Goal: Transaction & Acquisition: Book appointment/travel/reservation

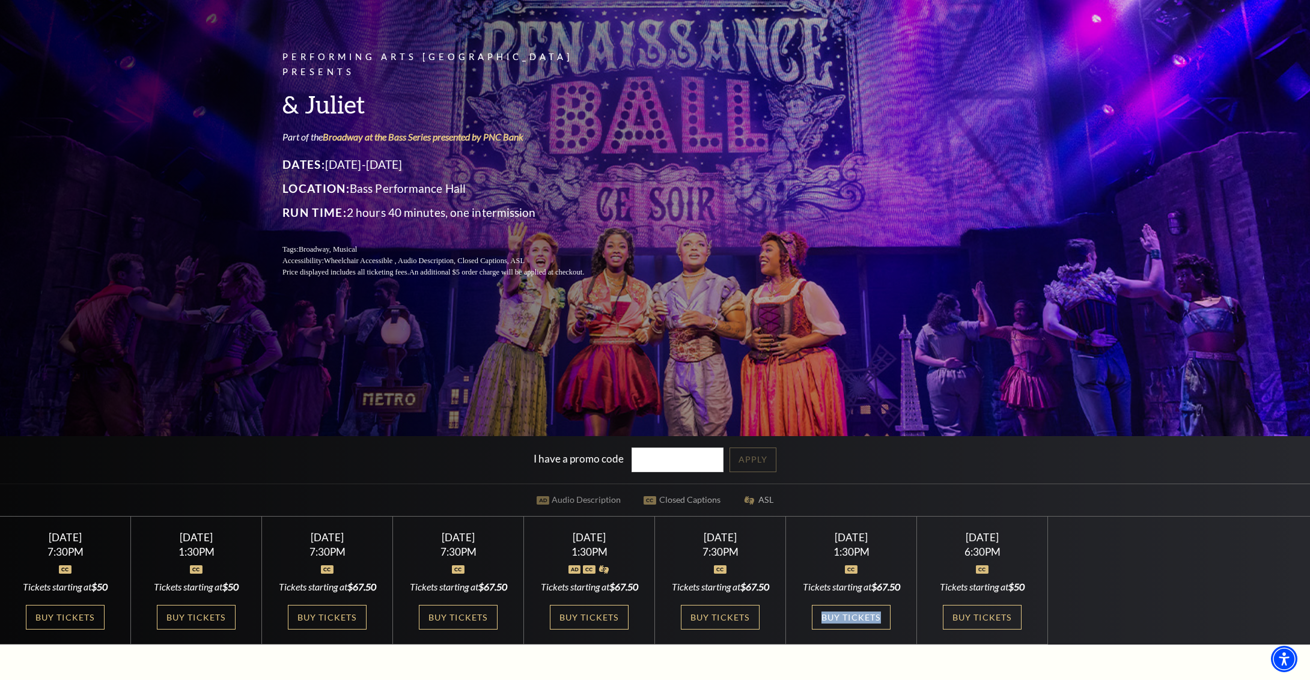
scroll to position [94, 0]
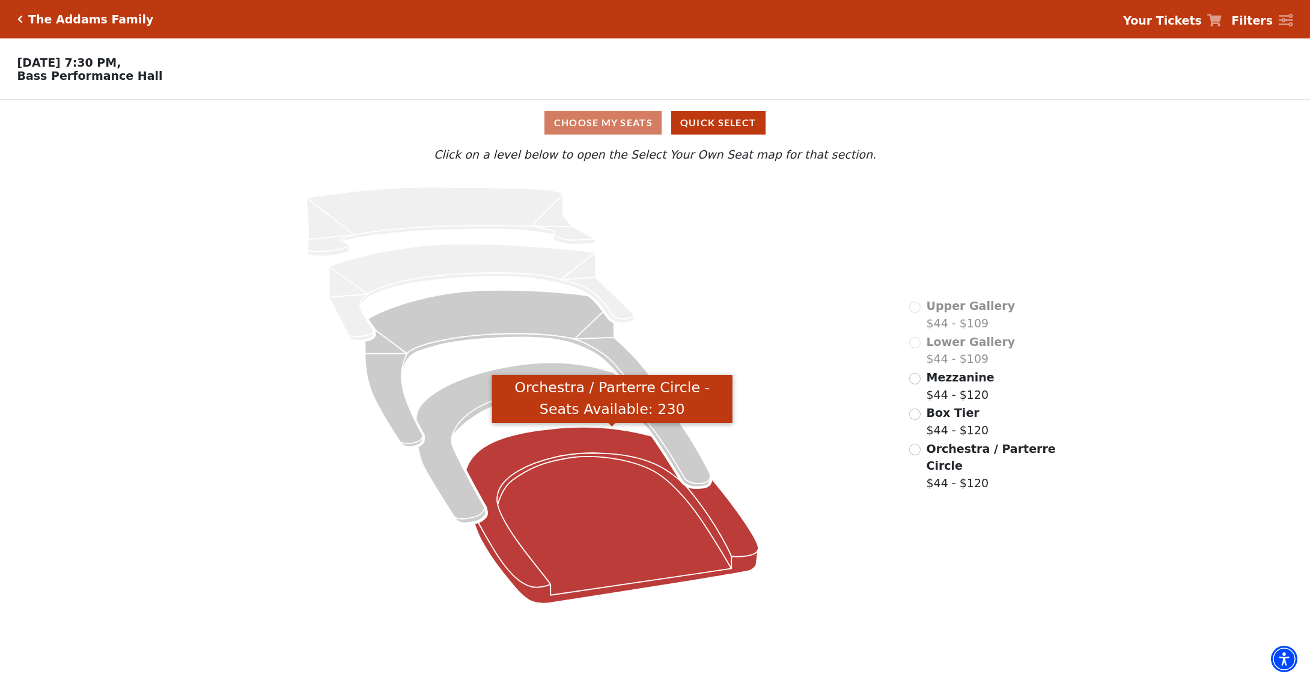
click at [619, 502] on icon "Orchestra / Parterre Circle - Seats Available: 230" at bounding box center [612, 515] width 293 height 177
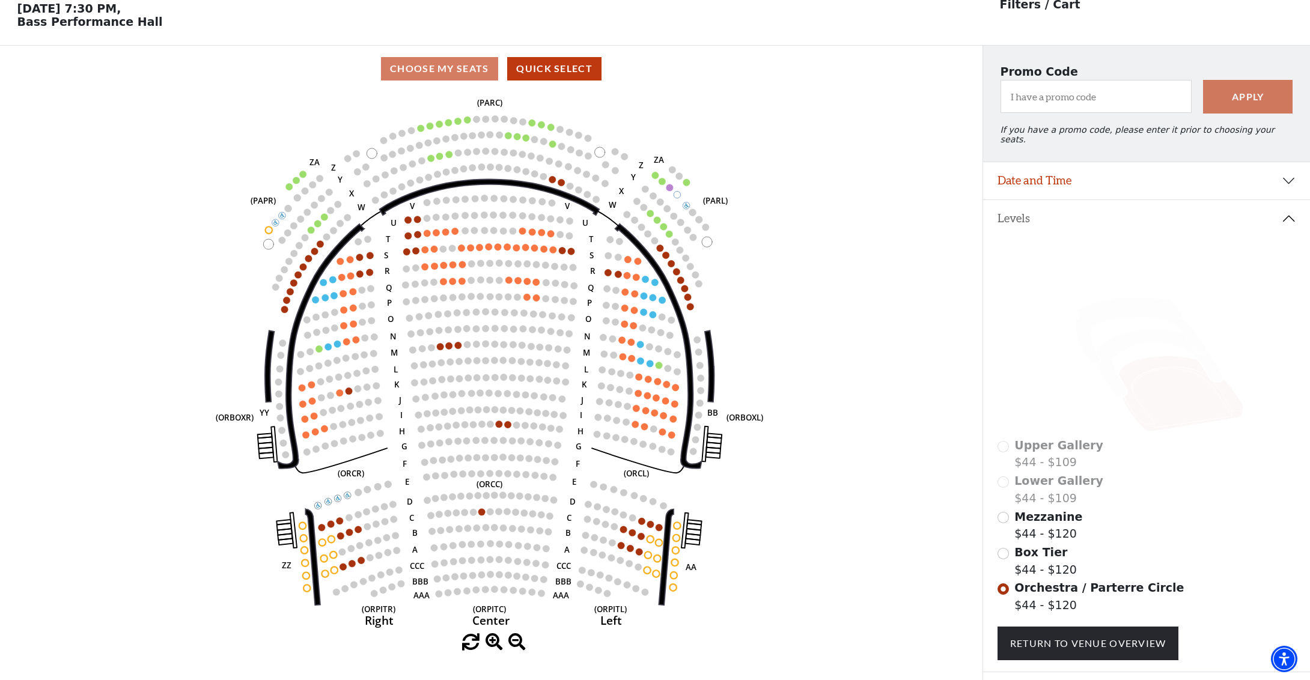
scroll to position [59, 0]
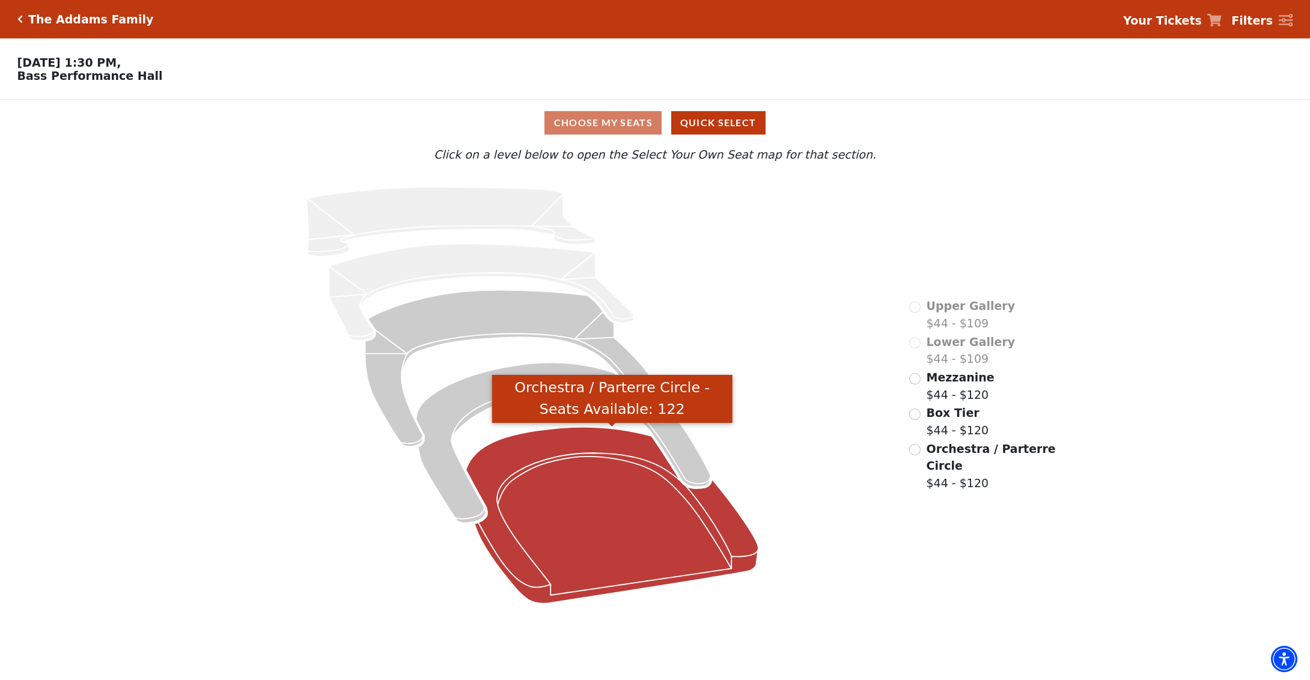
click at [663, 498] on icon "Orchestra / Parterre Circle - Seats Available: 122" at bounding box center [612, 515] width 293 height 177
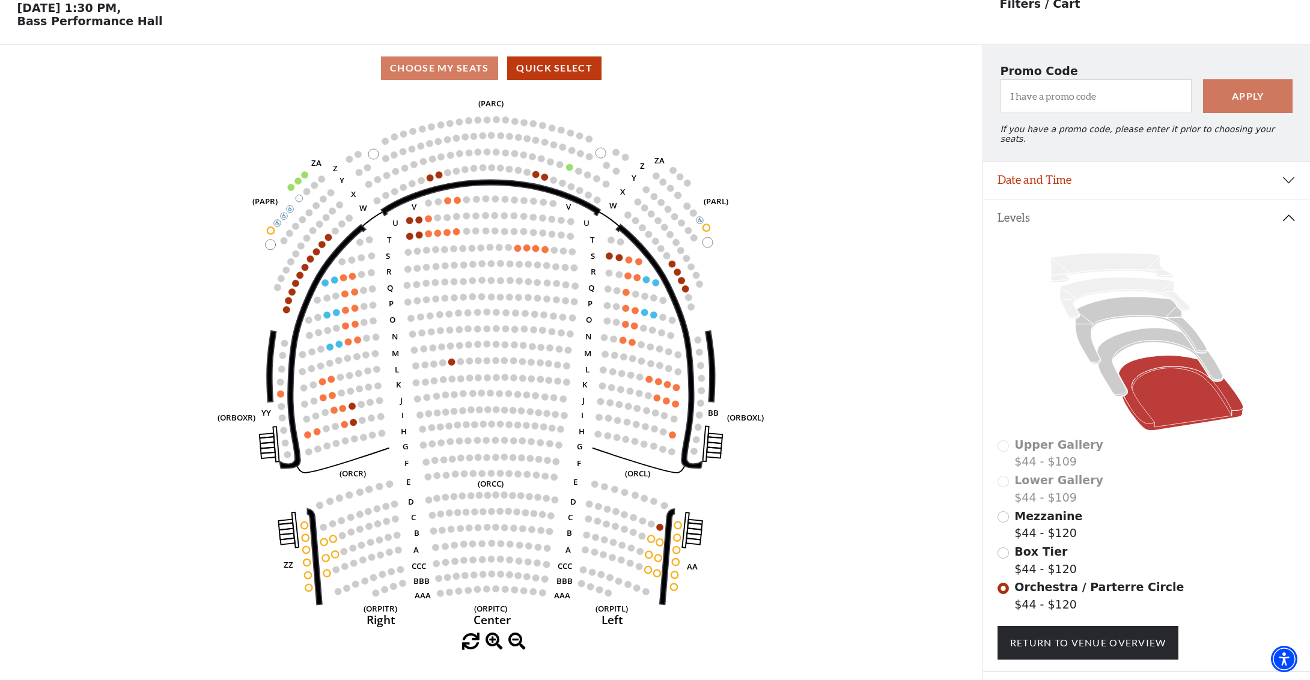
scroll to position [55, 0]
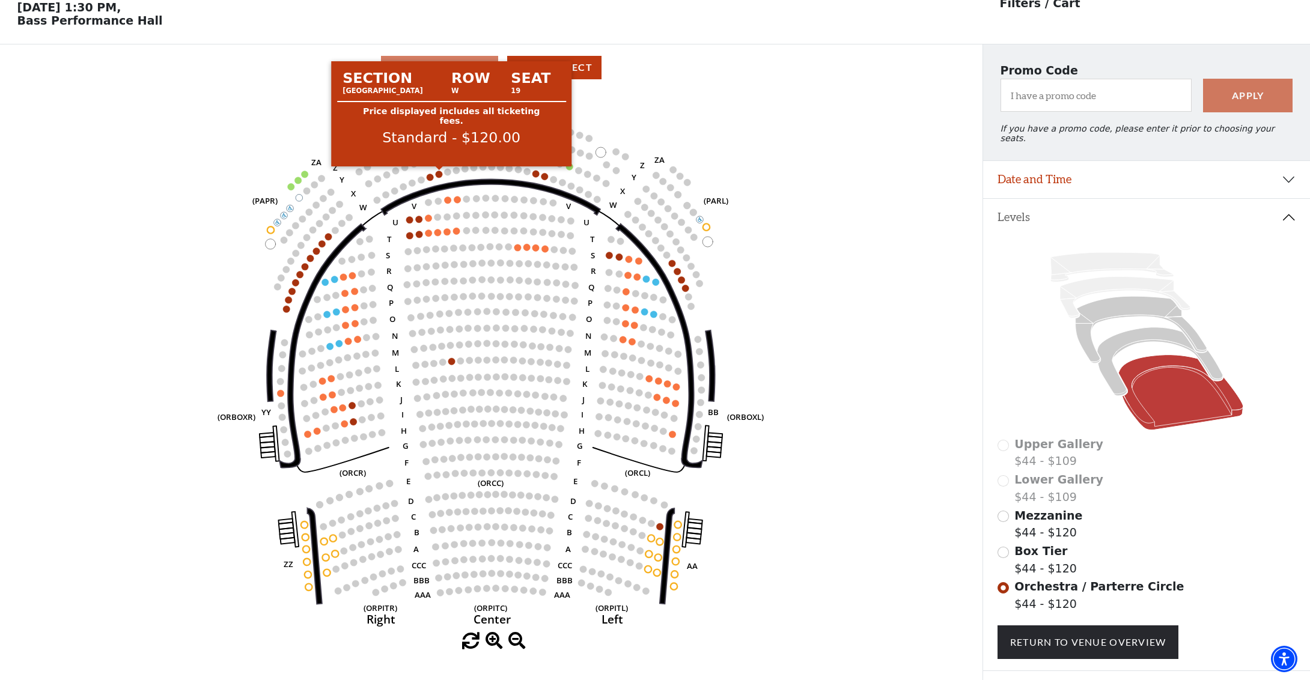
click at [441, 175] on circle at bounding box center [439, 174] width 7 height 7
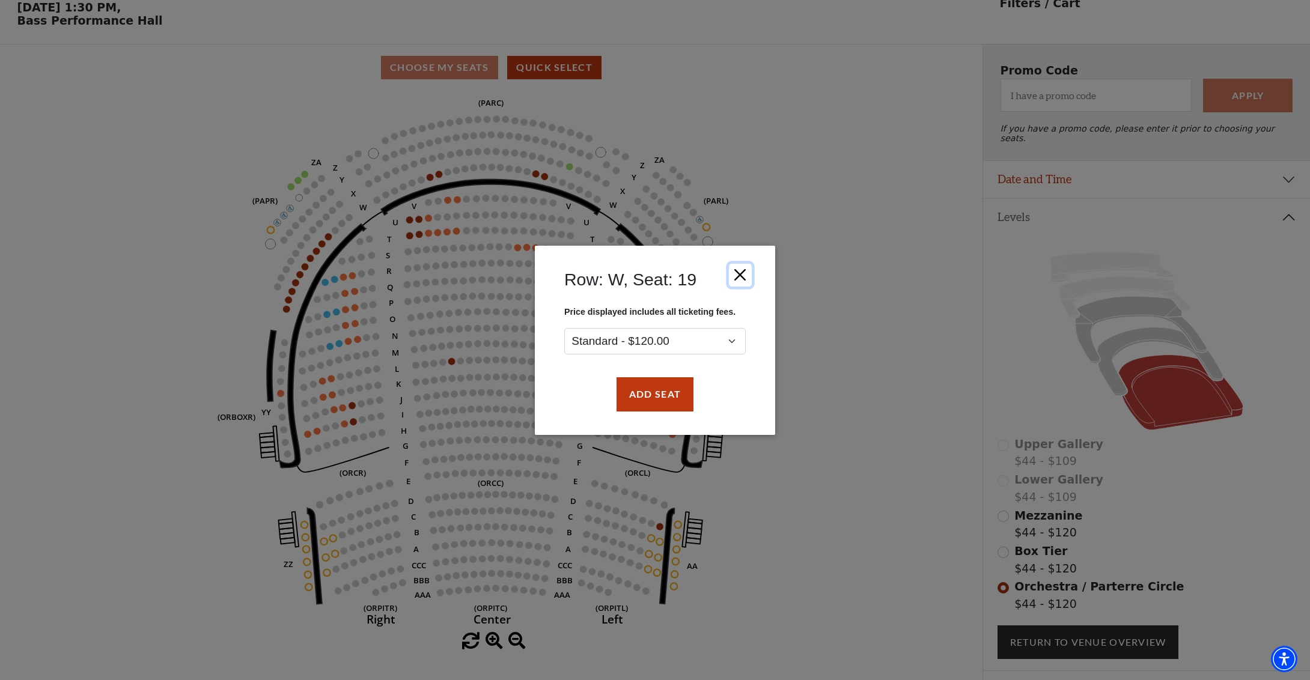
click at [742, 273] on button "Close" at bounding box center [740, 274] width 23 height 23
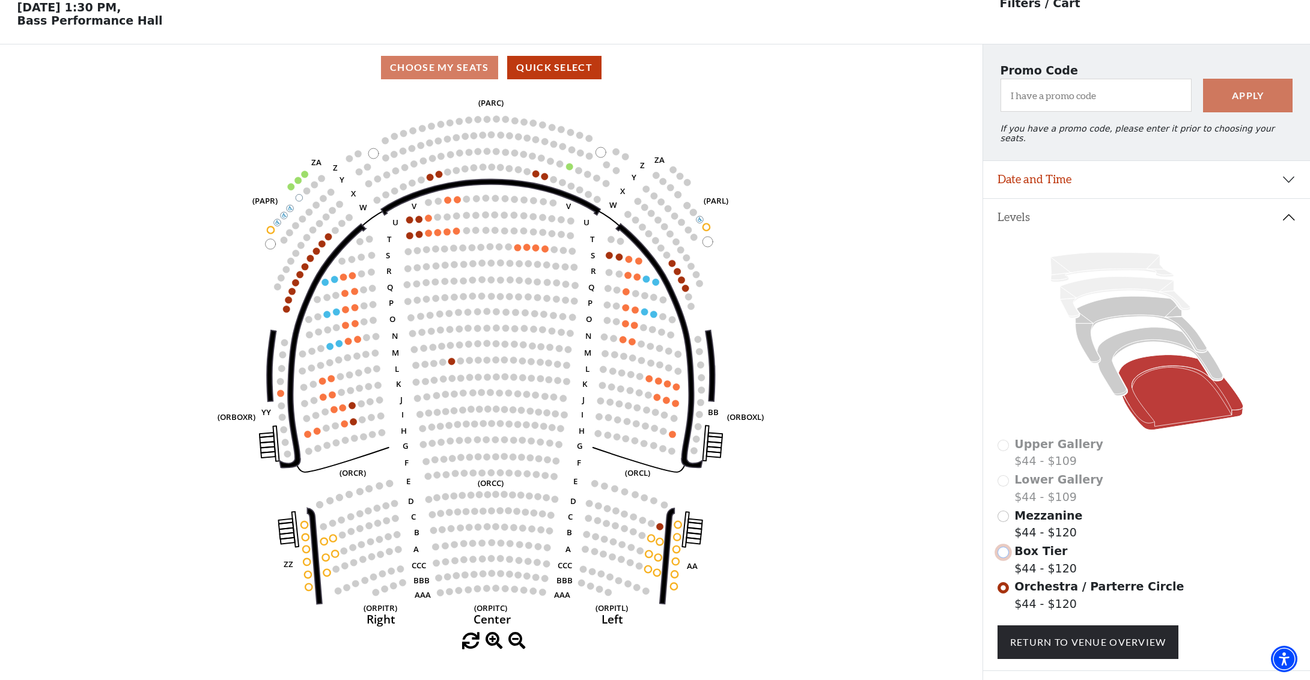
click at [1004, 547] on input "Box Tier$44 - $120\a" at bounding box center [1002, 552] width 11 height 11
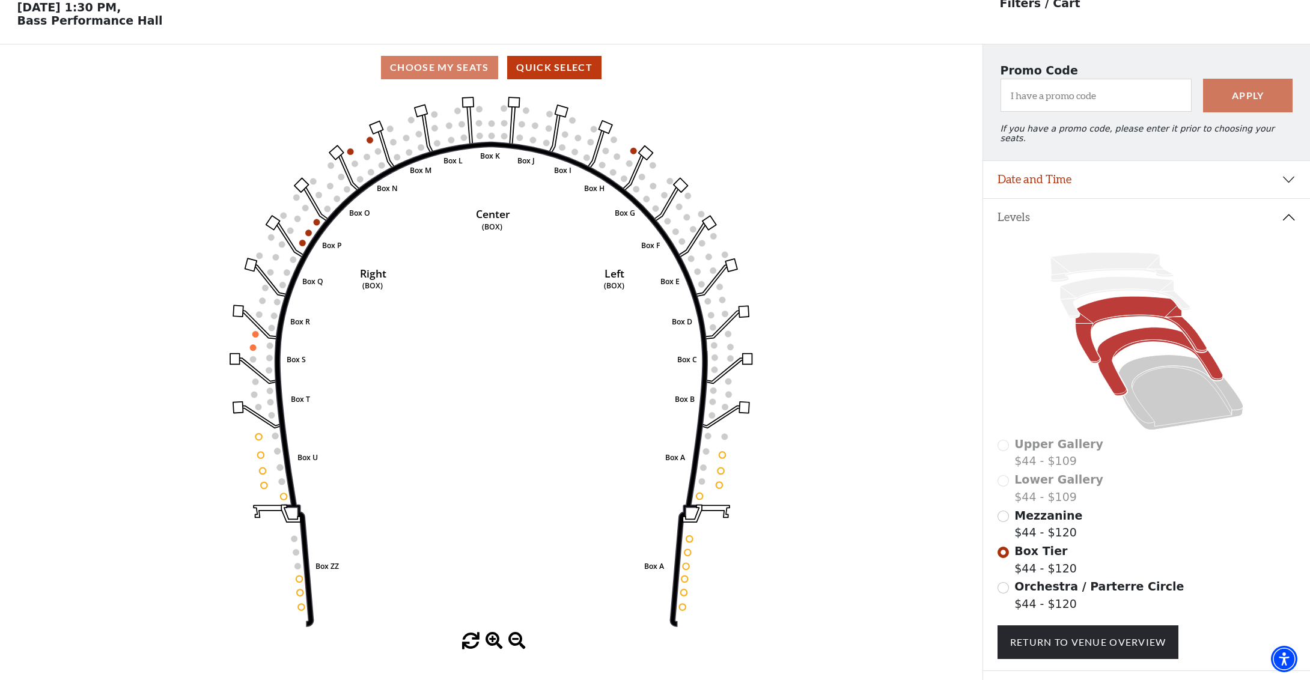
click at [1117, 297] on icon at bounding box center [1140, 330] width 131 height 67
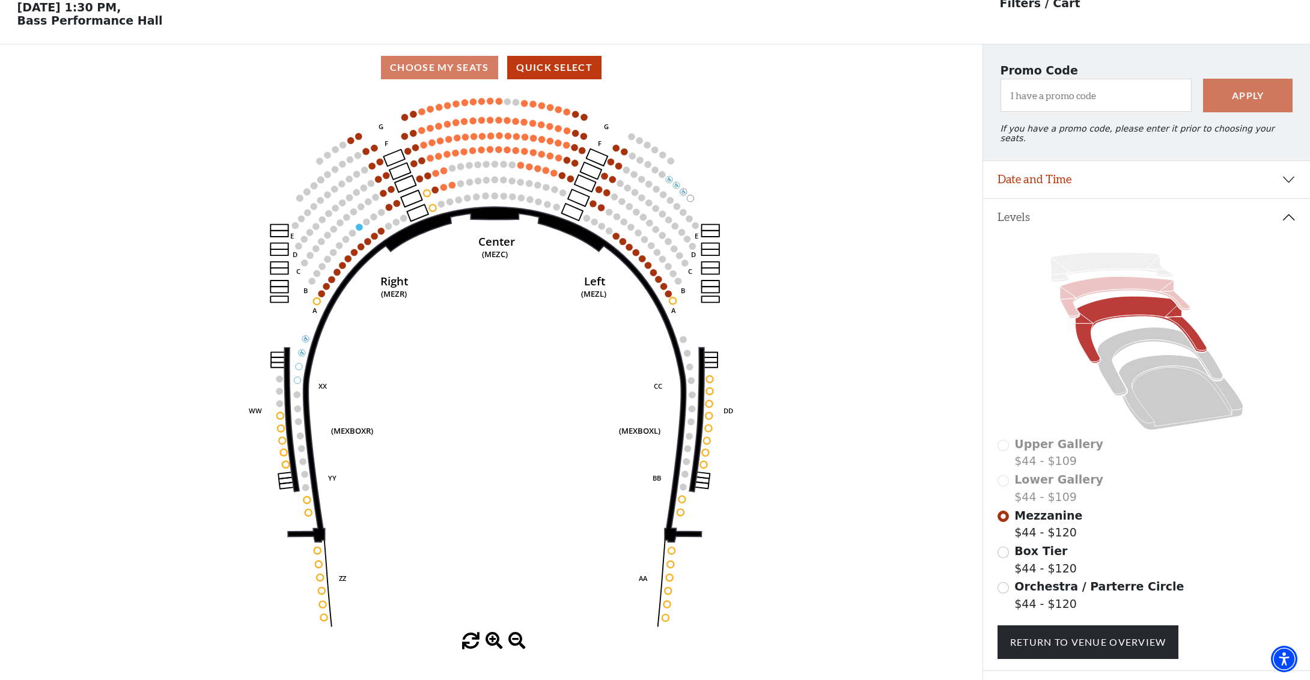
click at [1091, 277] on icon at bounding box center [1125, 297] width 130 height 41
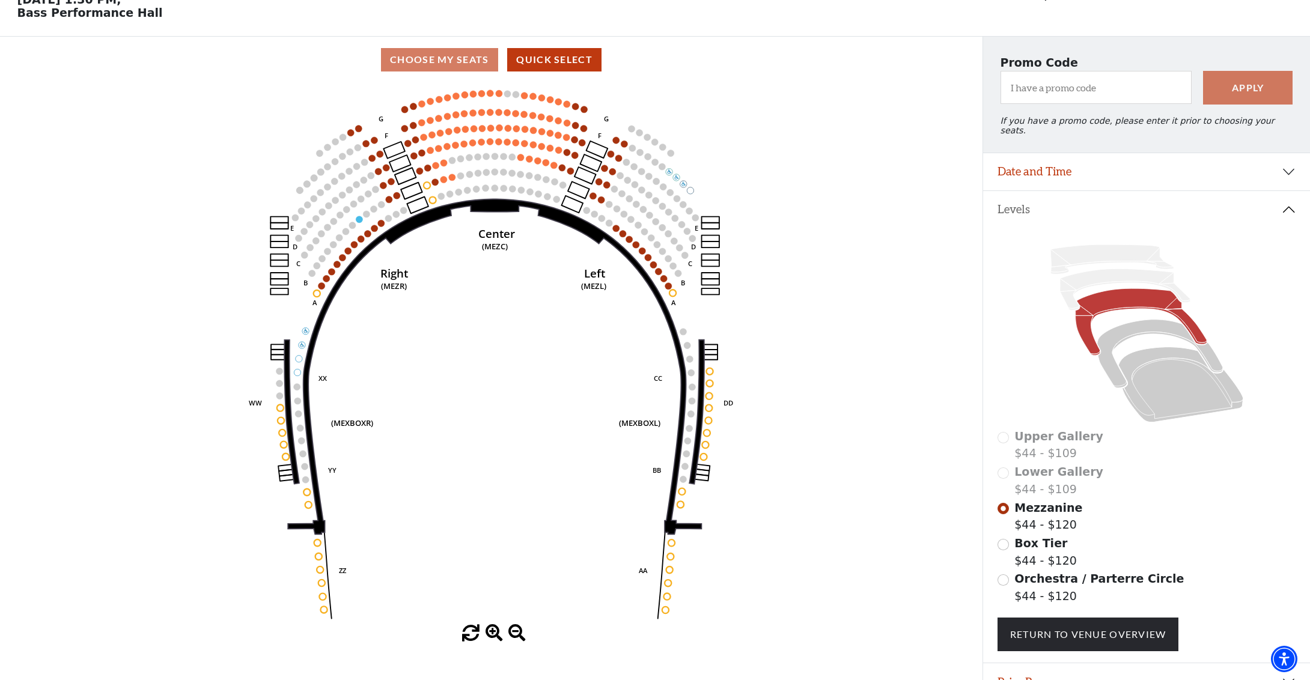
scroll to position [62, 0]
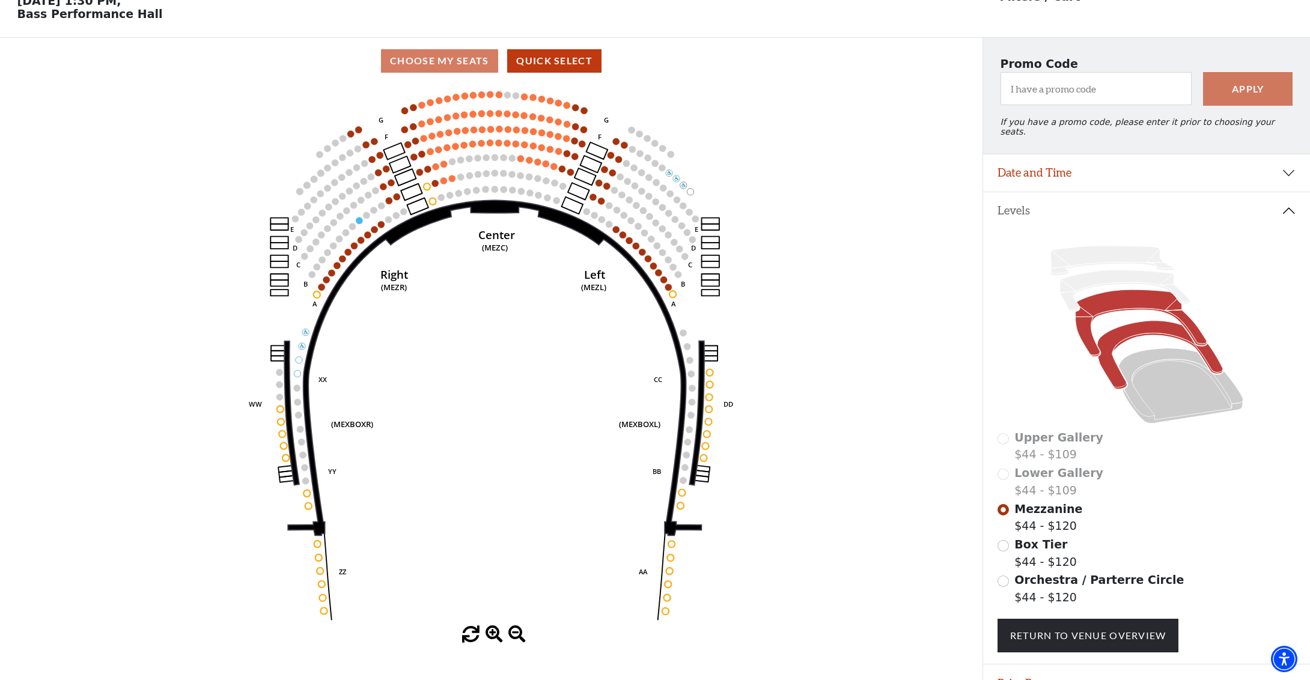
click at [1128, 323] on icon at bounding box center [1159, 355] width 126 height 68
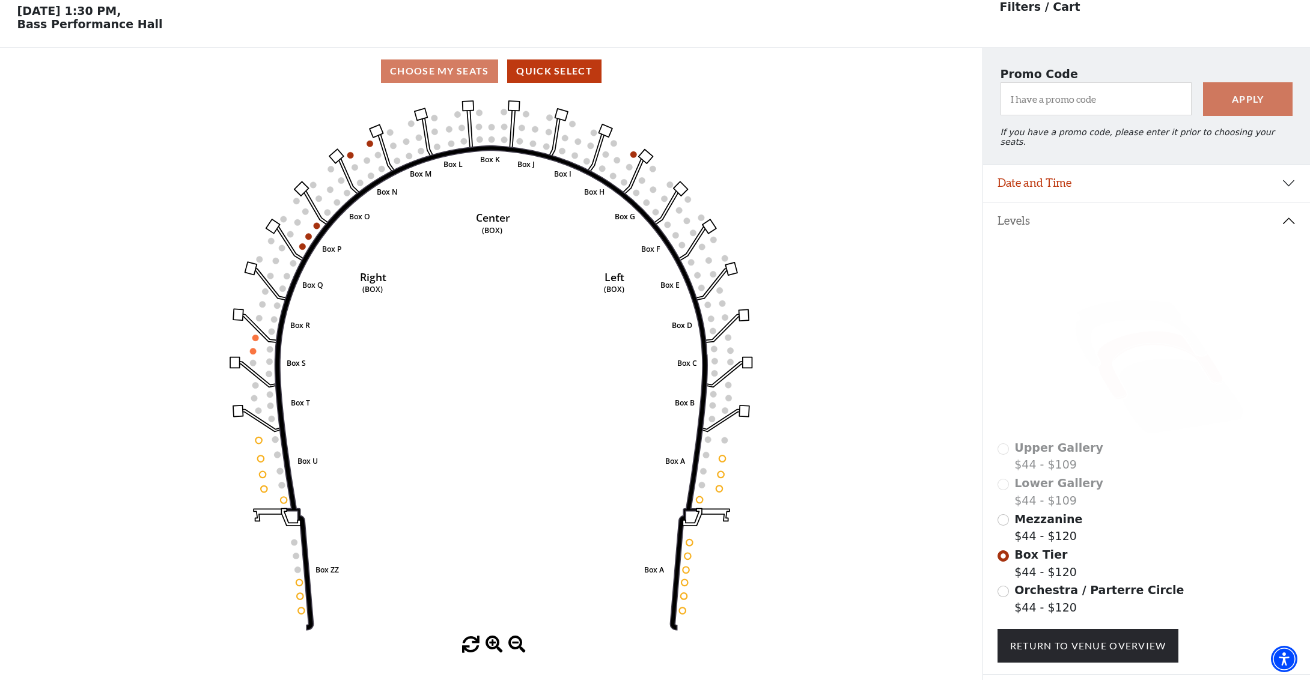
scroll to position [55, 0]
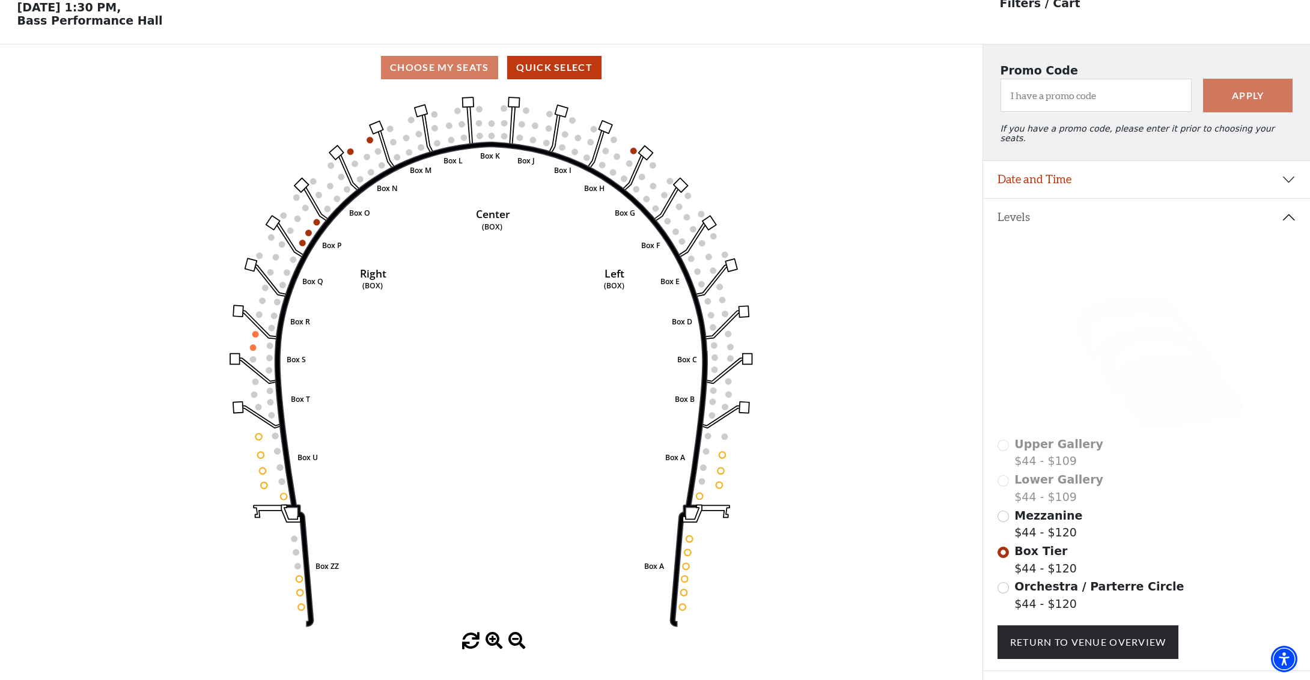
click at [1157, 374] on icon at bounding box center [1180, 392] width 124 height 75
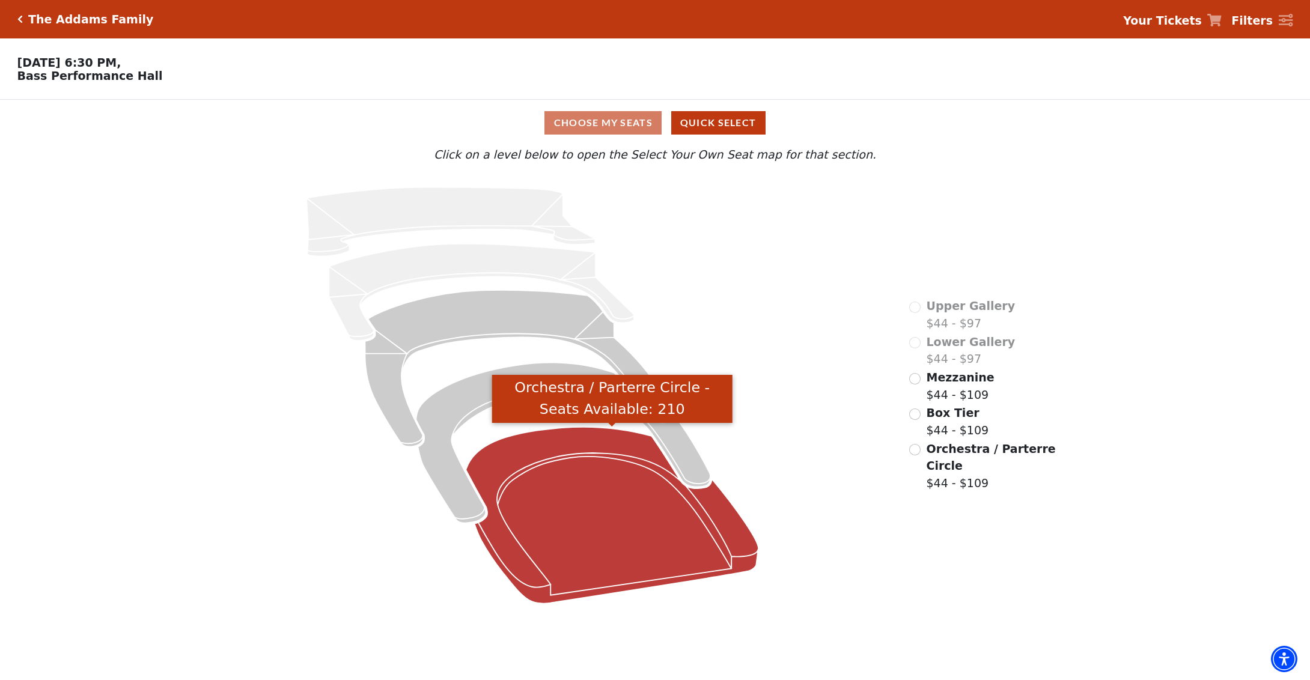
click at [616, 477] on icon "Orchestra / Parterre Circle - Seats Available: 210" at bounding box center [612, 515] width 293 height 177
click at [624, 551] on icon "Orchestra / Parterre Circle - Seats Available: 230" at bounding box center [612, 515] width 293 height 177
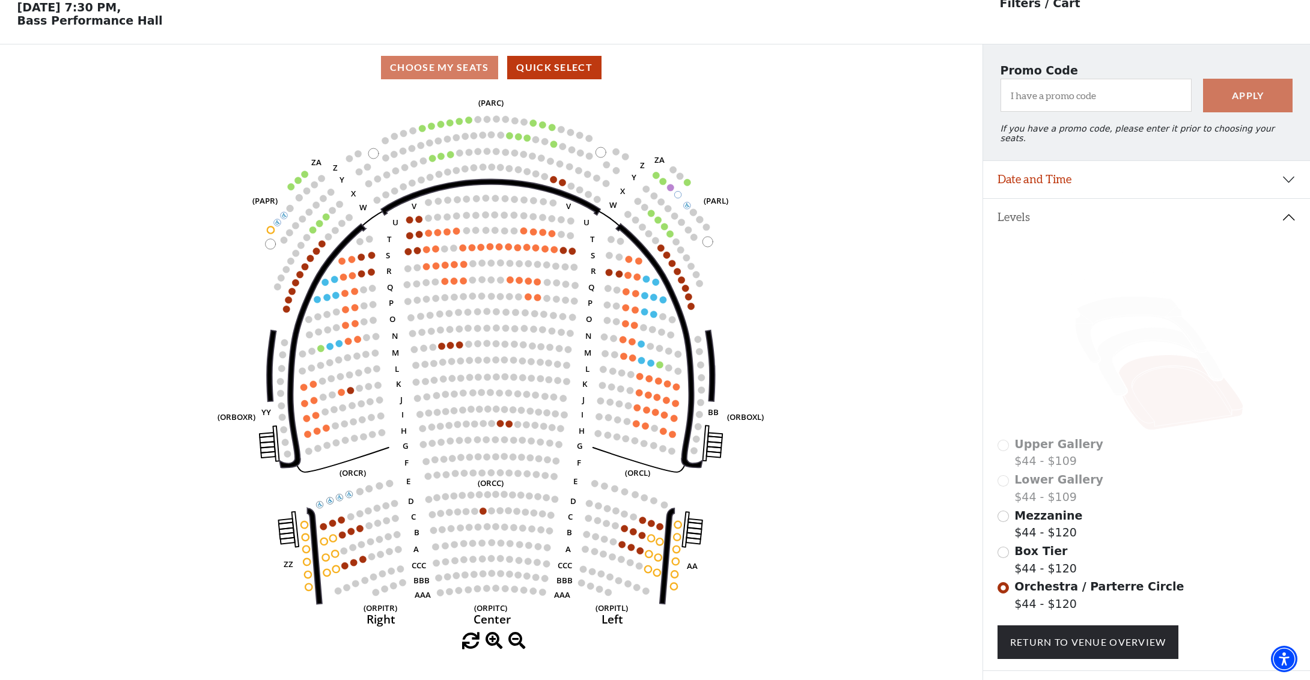
scroll to position [88, 0]
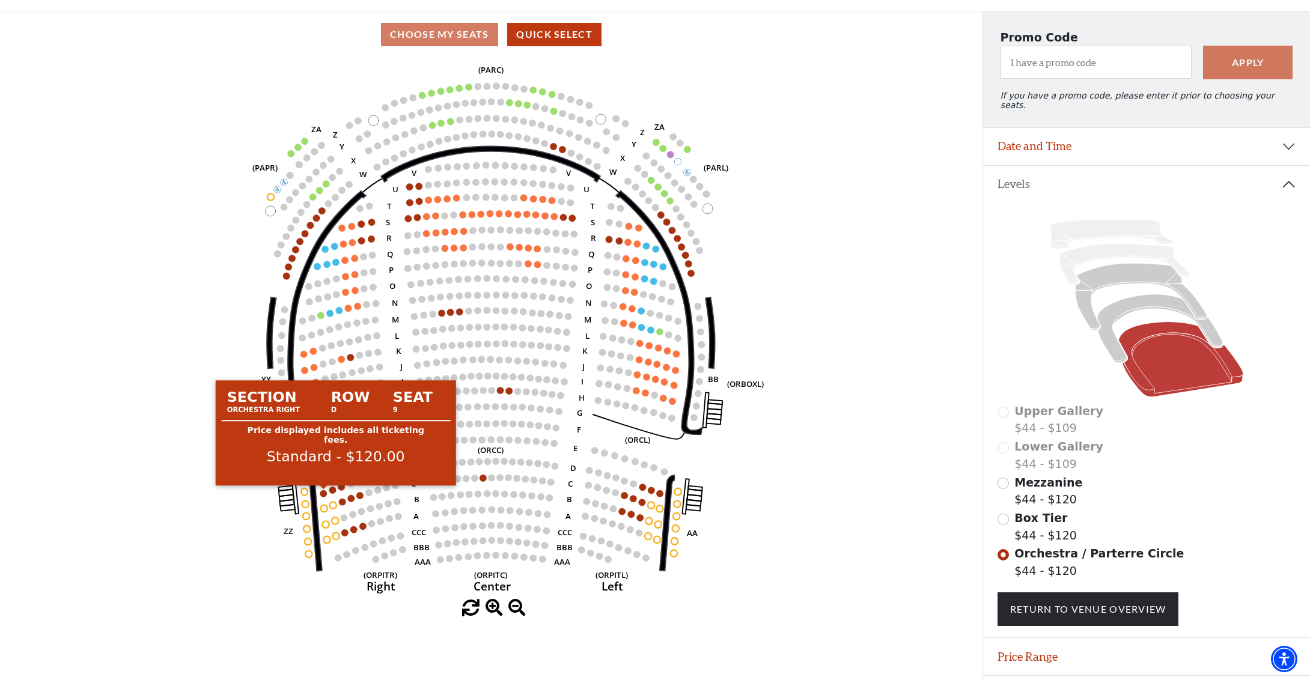
click at [325, 496] on circle at bounding box center [323, 493] width 7 height 7
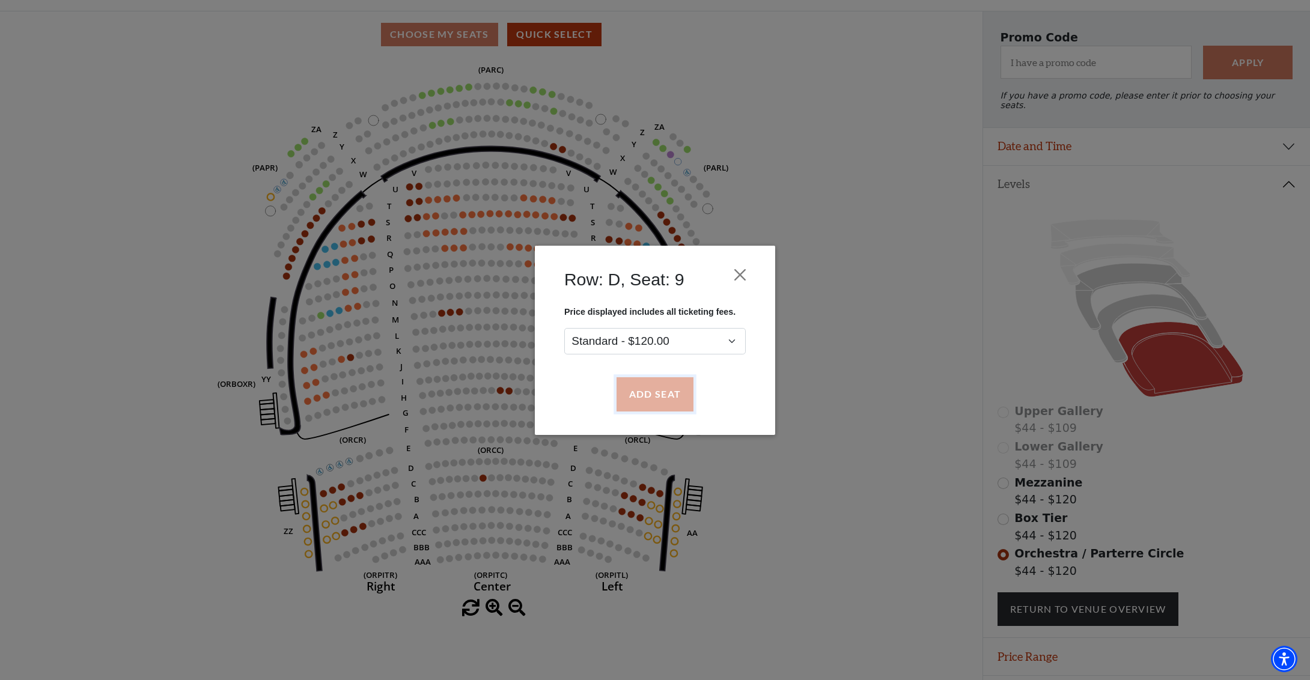
click at [643, 392] on button "Add Seat" at bounding box center [654, 394] width 77 height 34
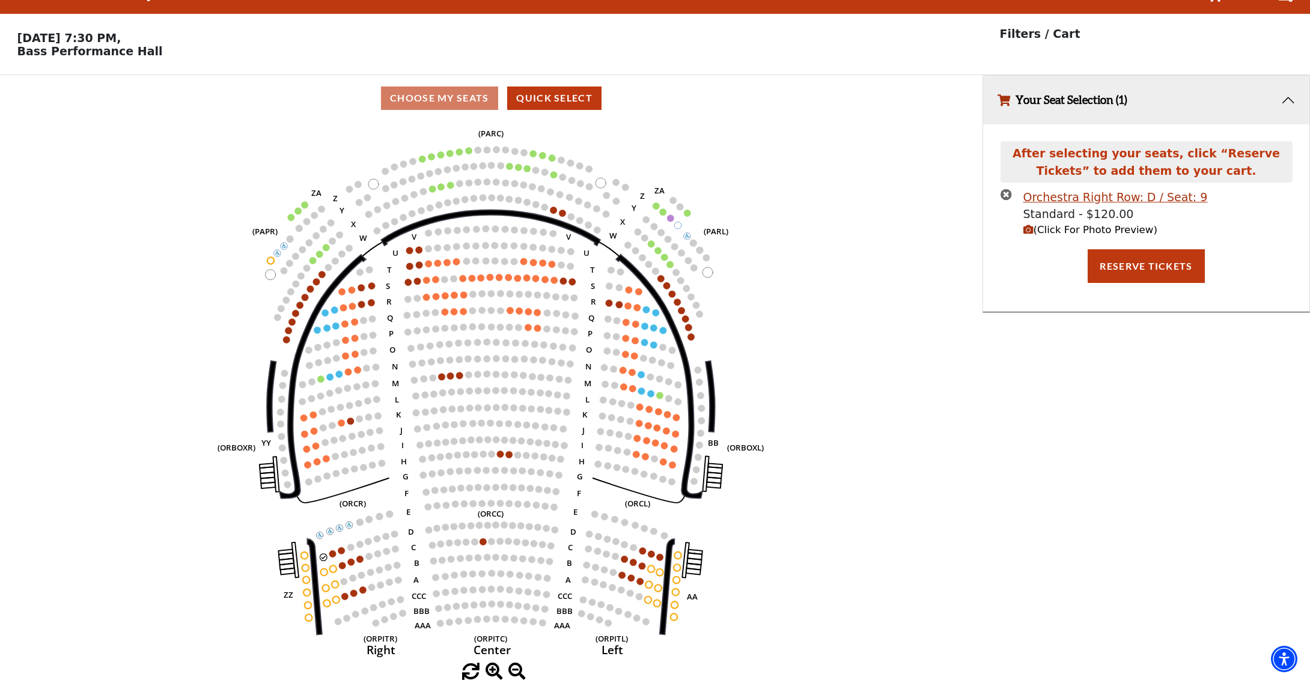
scroll to position [0, 0]
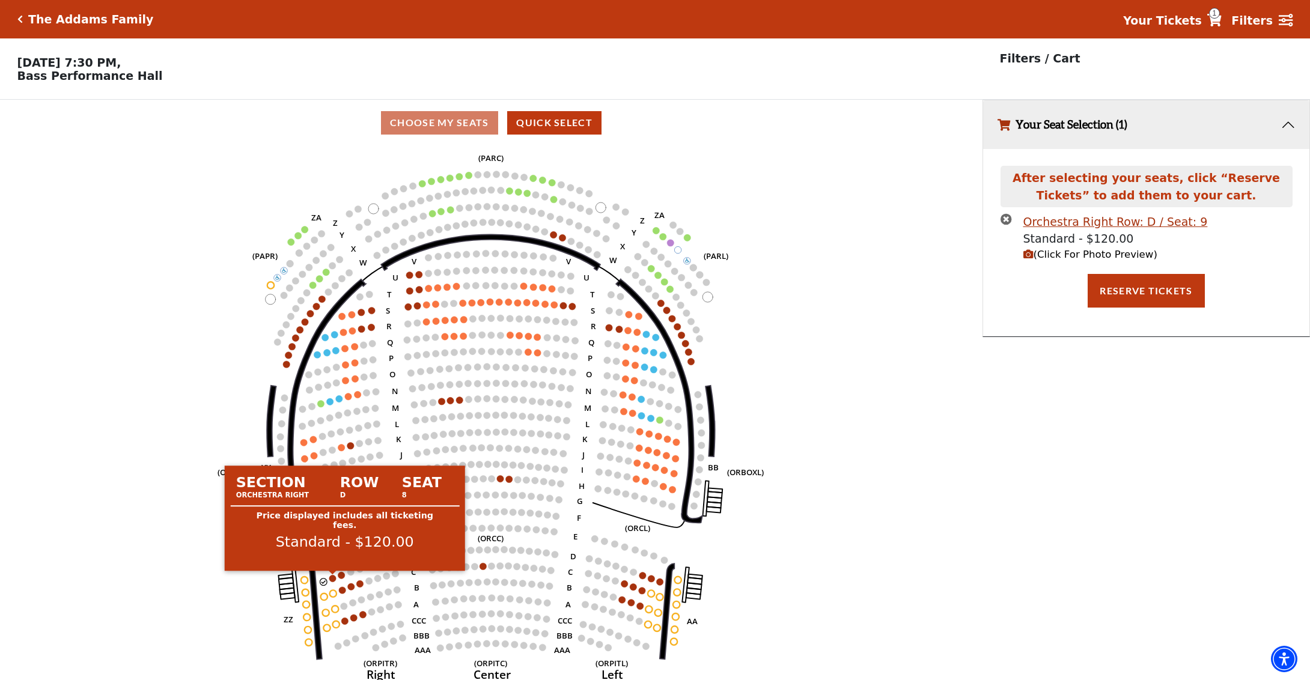
click at [334, 578] on circle at bounding box center [332, 578] width 7 height 7
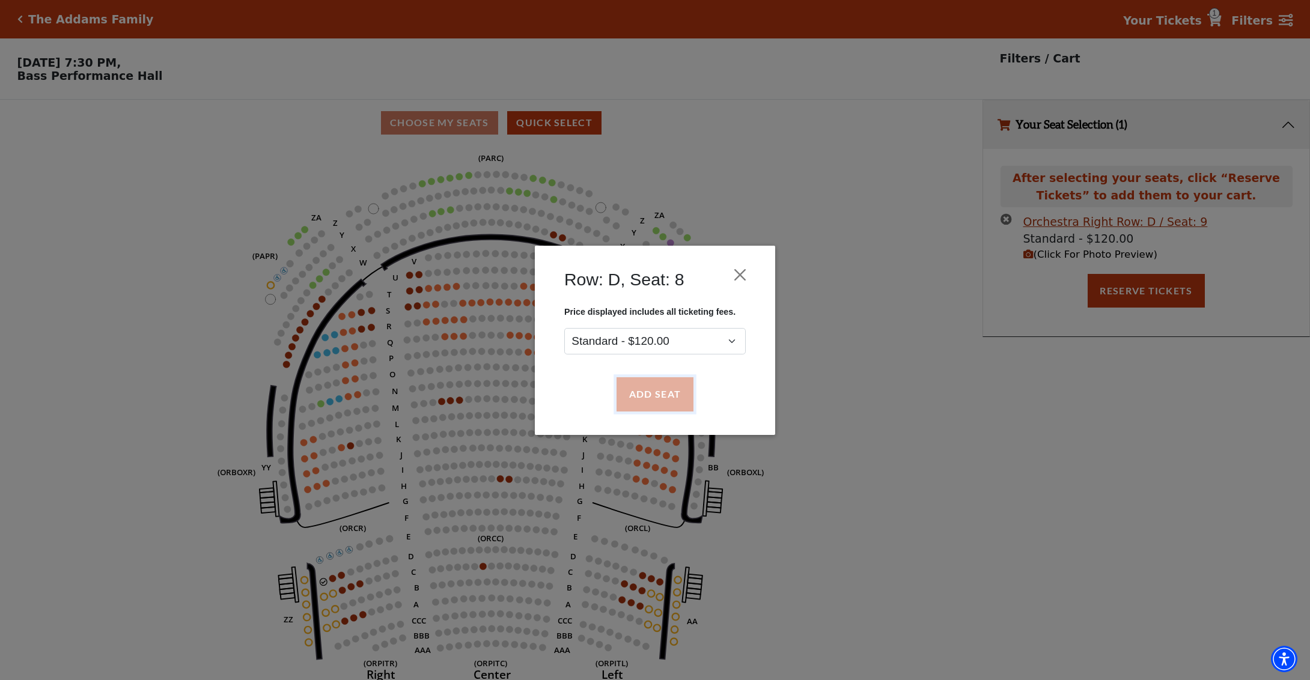
click at [649, 391] on button "Add Seat" at bounding box center [654, 394] width 77 height 34
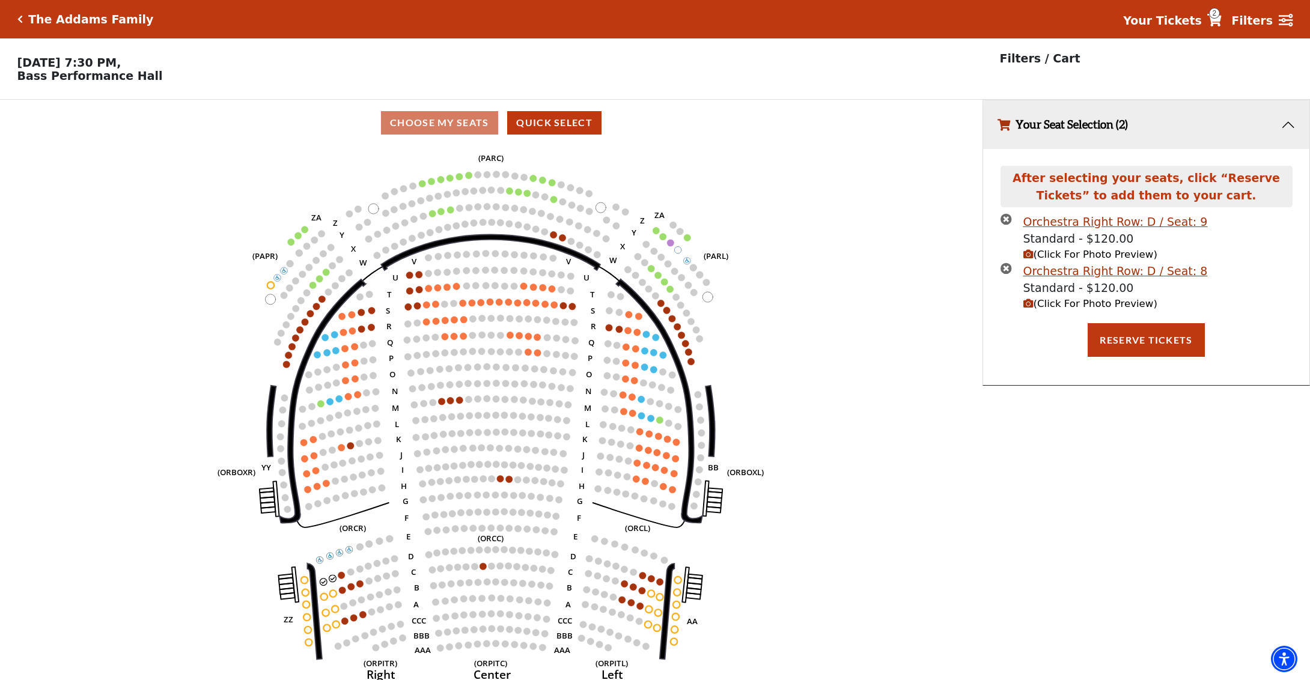
scroll to position [25, 0]
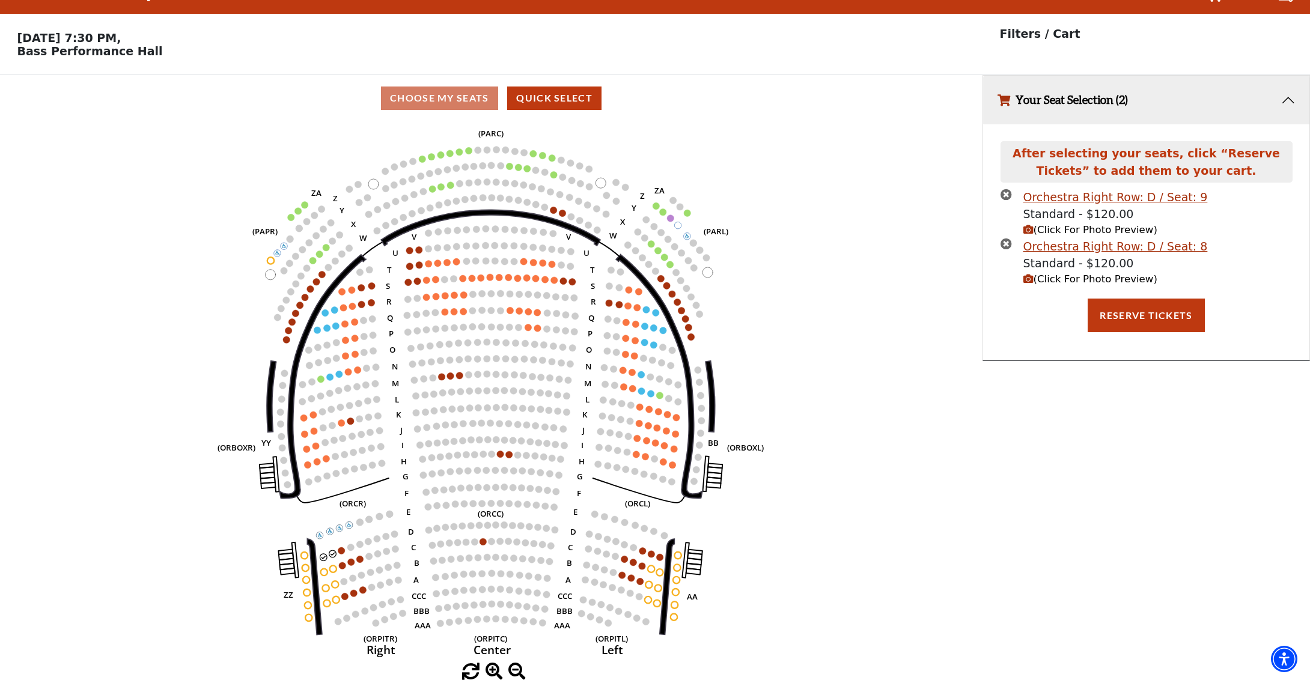
click at [1090, 277] on span "(Click For Photo Preview)" at bounding box center [1090, 278] width 134 height 11
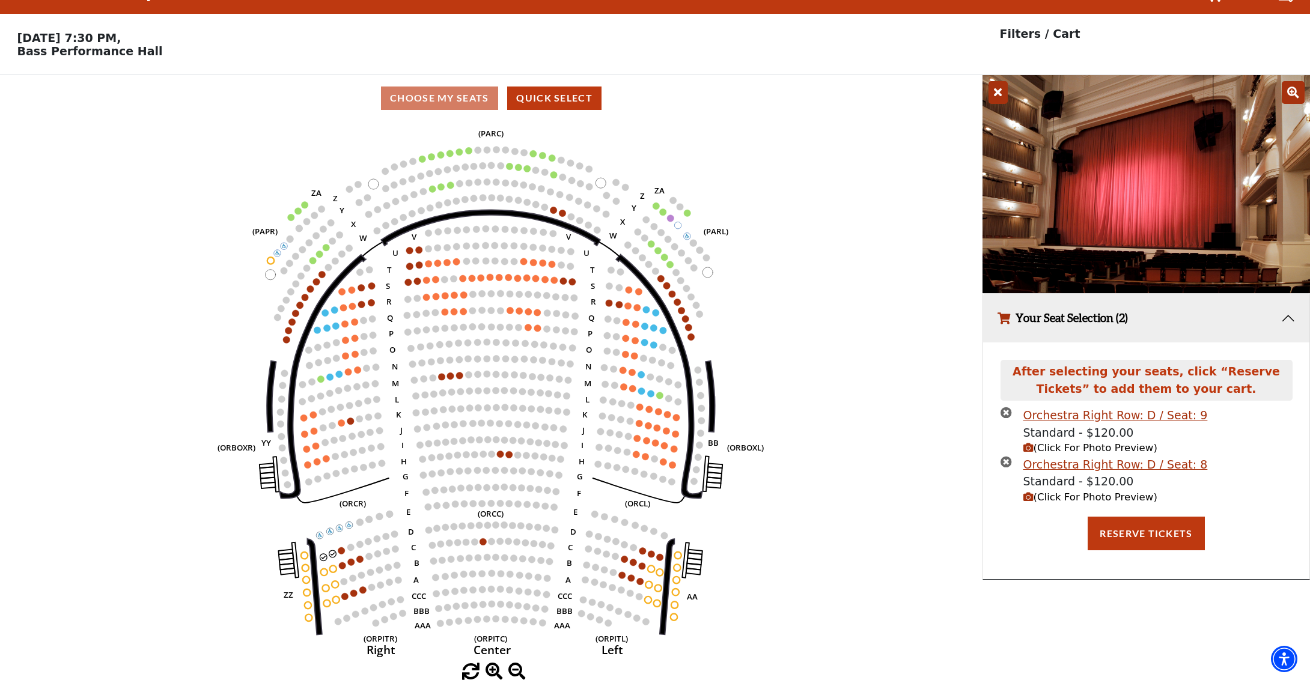
click at [906, 191] on icon "Left (ORPITL) Right (ORPITR) Center (ORPITC) ZZ AA YY BB ZA ZA (ORCL) (ORCR) (O…" at bounding box center [491, 392] width 884 height 542
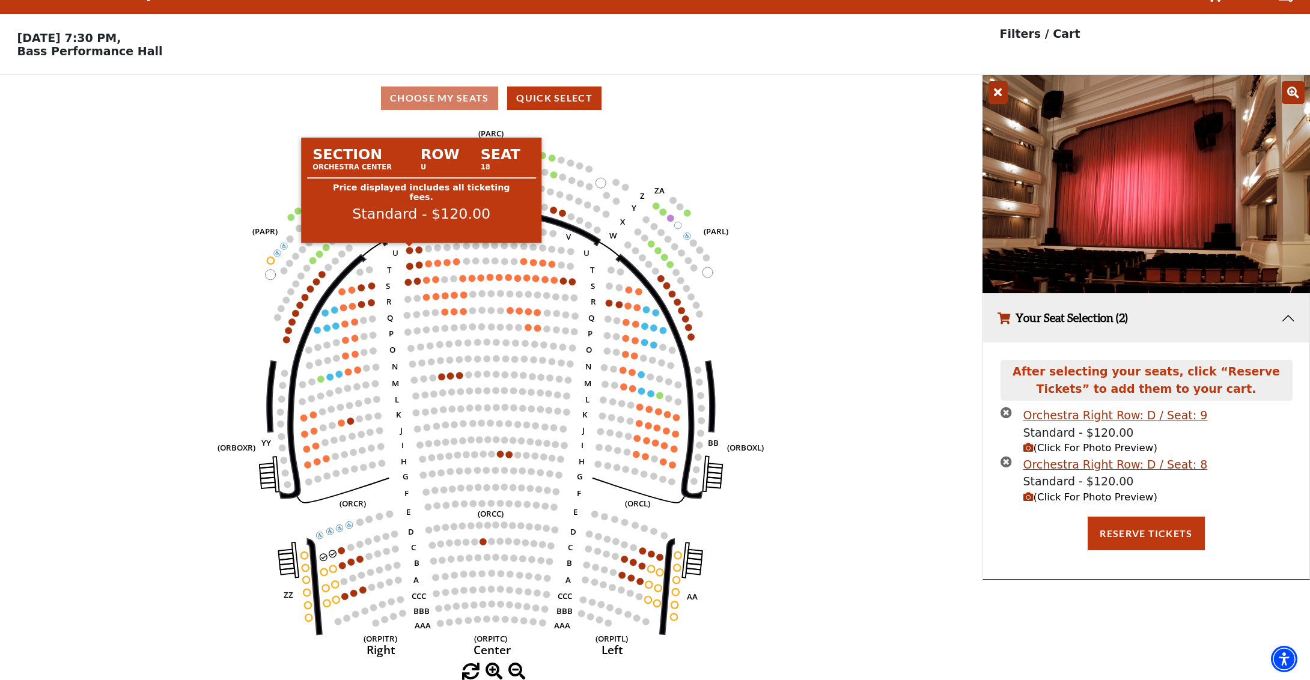
click at [408, 251] on circle at bounding box center [409, 250] width 7 height 7
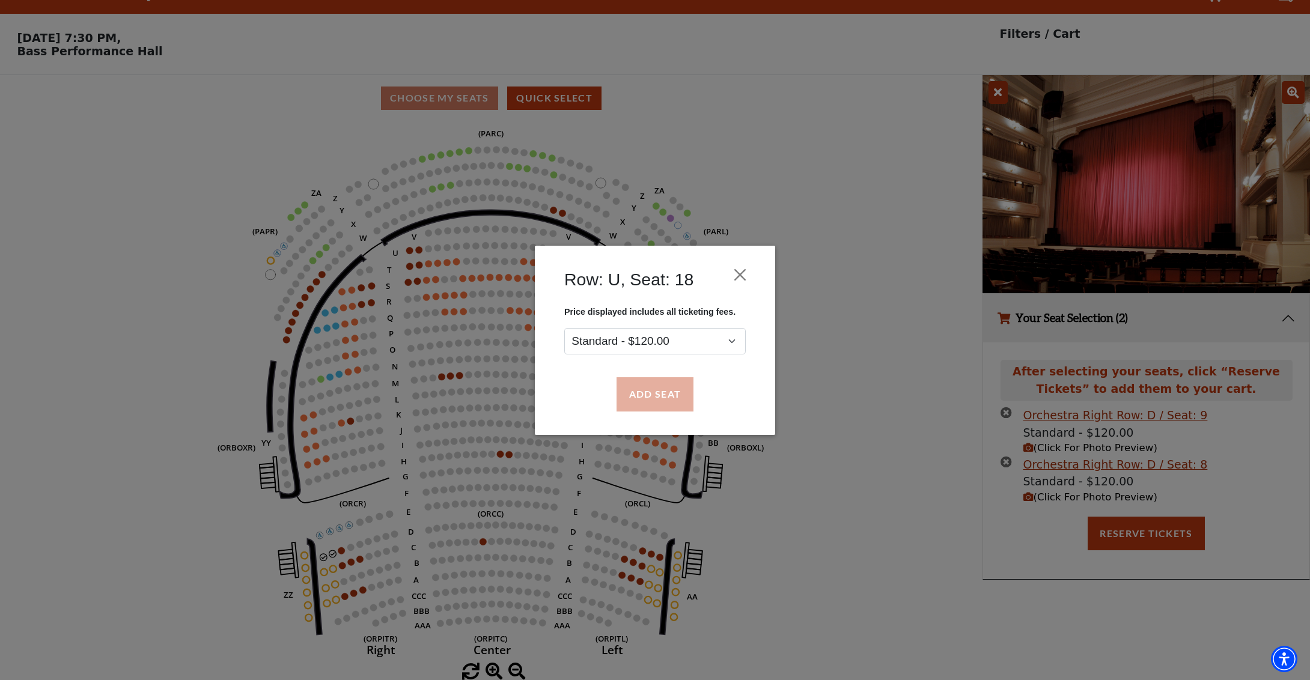
click at [642, 393] on button "Add Seat" at bounding box center [654, 394] width 77 height 34
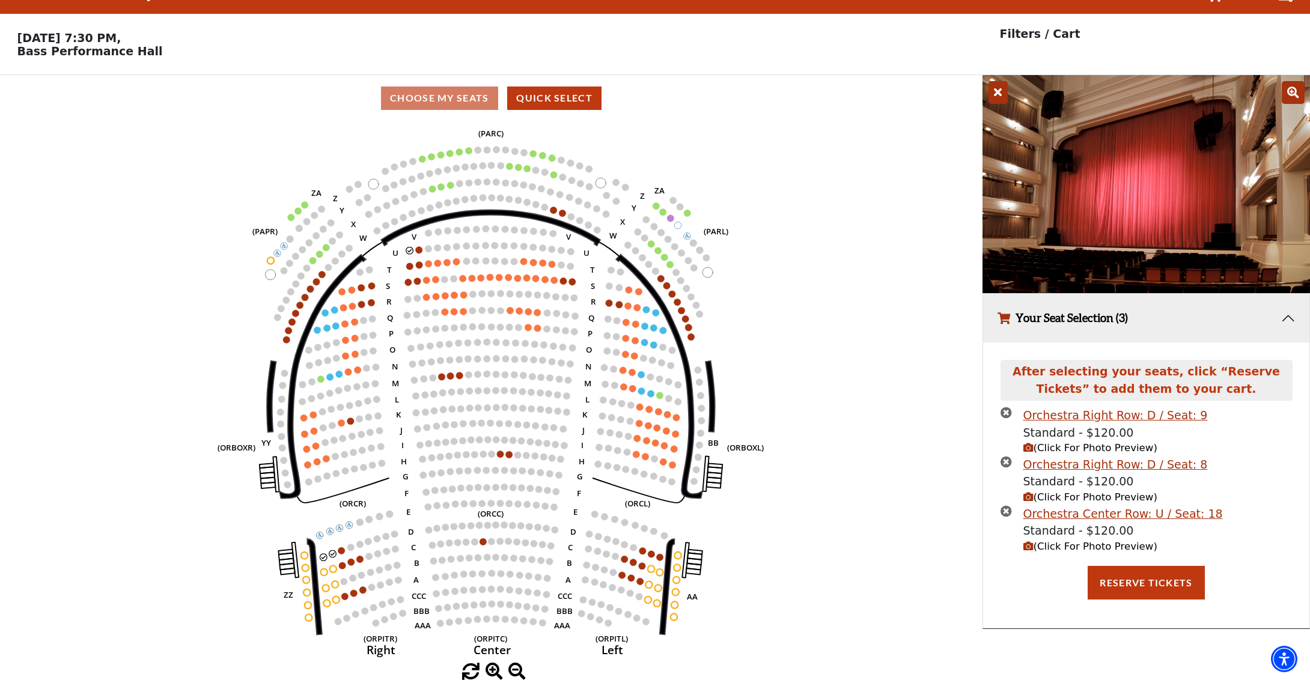
scroll to position [0, 0]
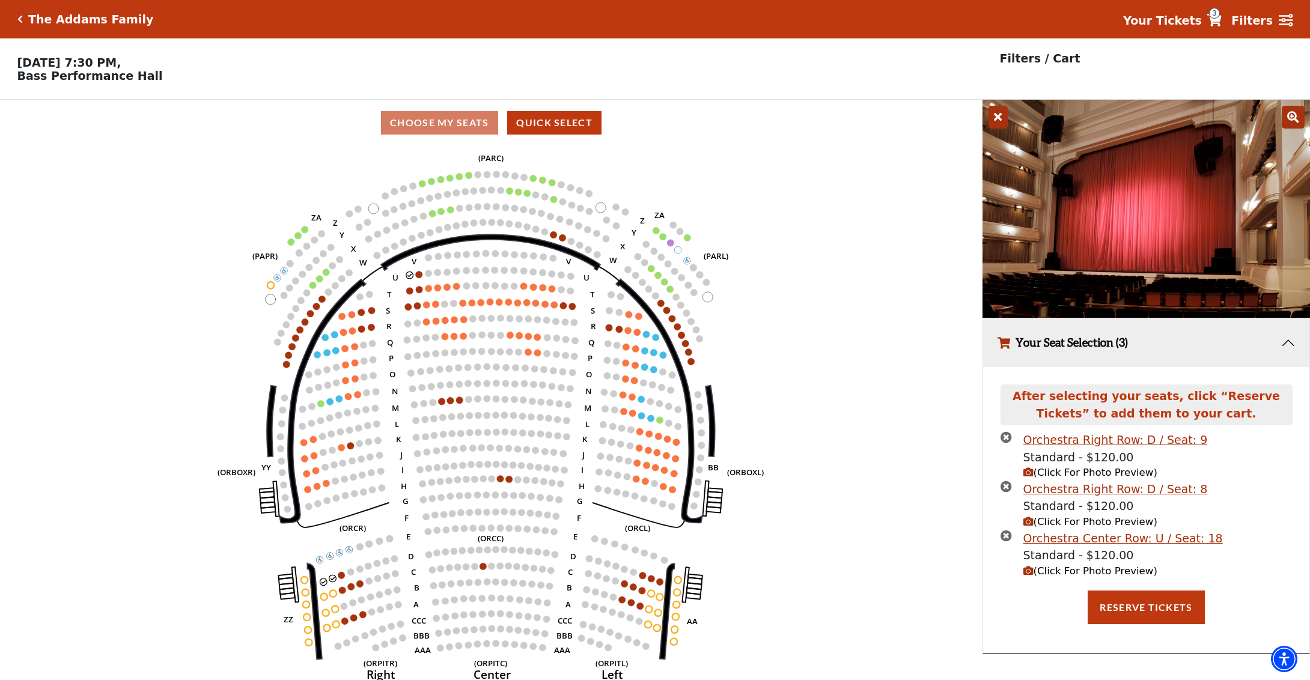
click at [1101, 572] on span "(Click For Photo Preview)" at bounding box center [1090, 570] width 134 height 11
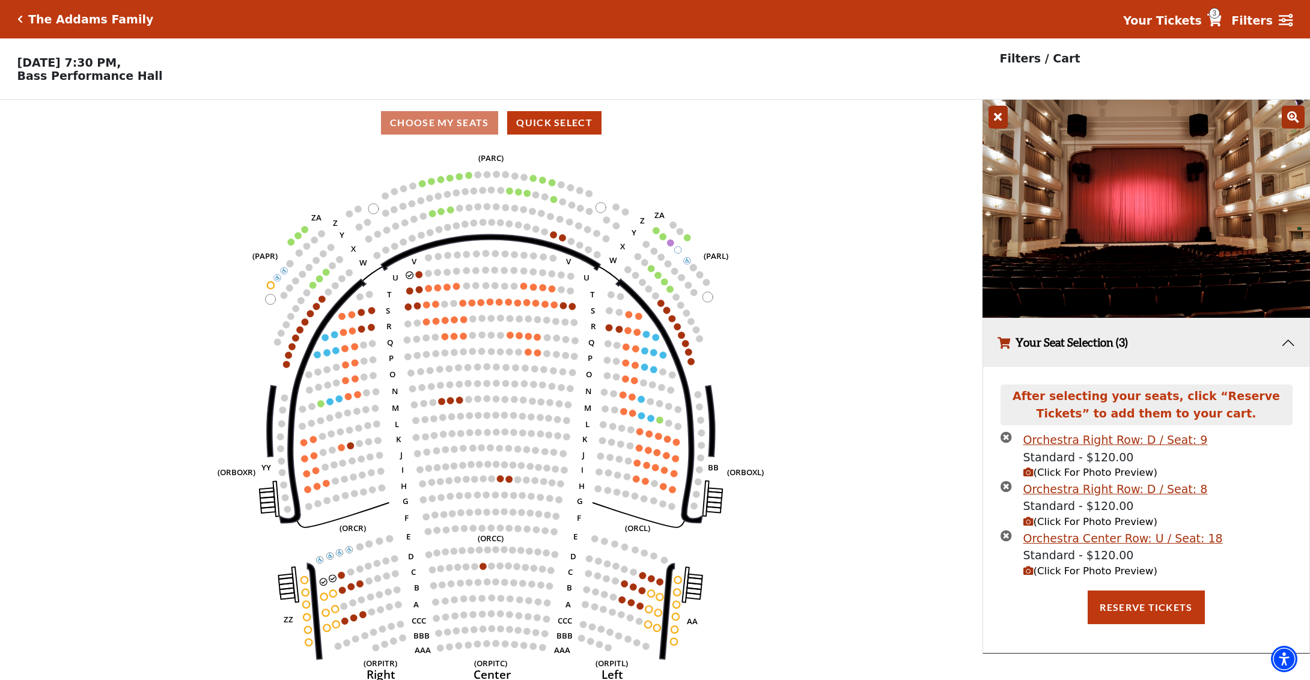
click at [1003, 534] on icon "times-circle" at bounding box center [1005, 535] width 11 height 11
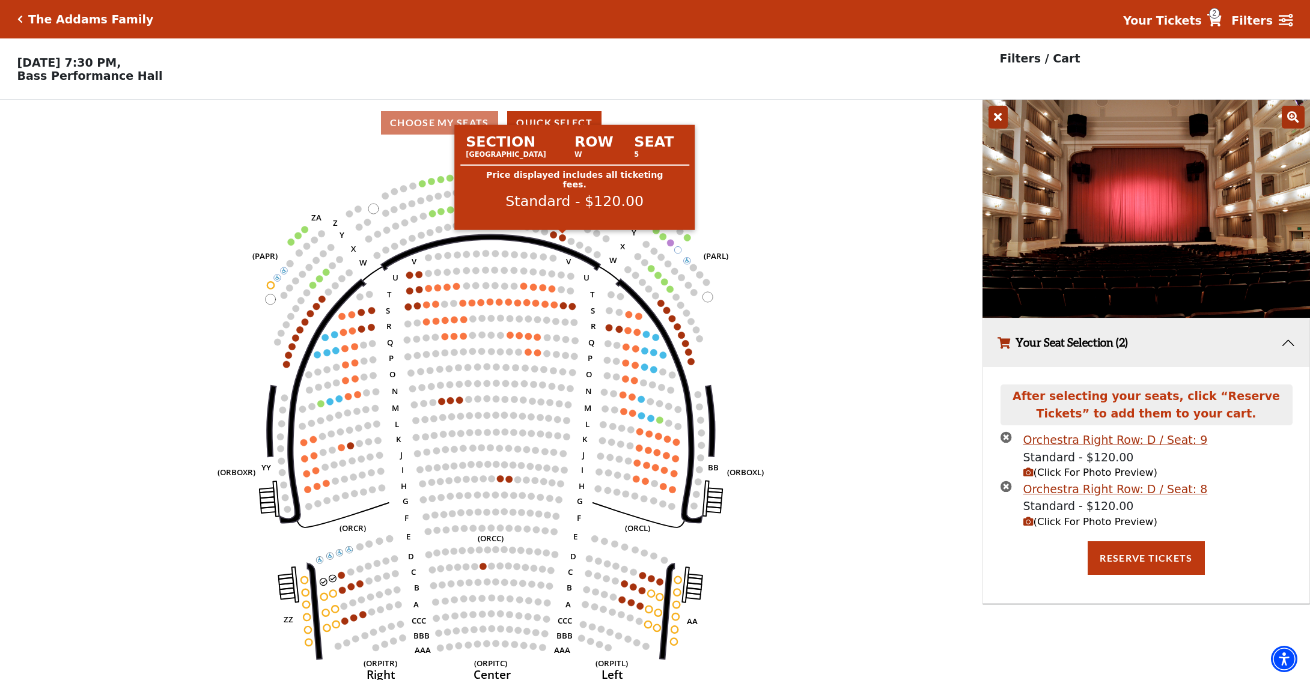
click at [560, 238] on circle at bounding box center [562, 237] width 7 height 7
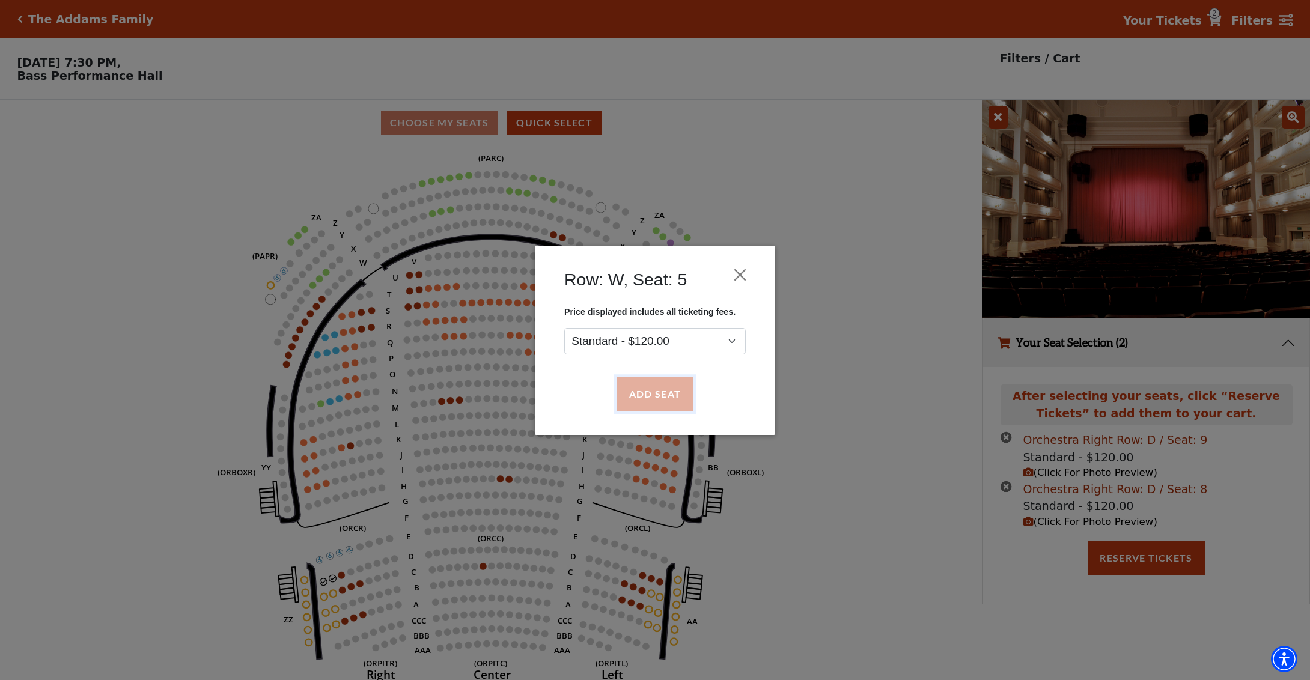
click at [650, 393] on button "Add Seat" at bounding box center [654, 394] width 77 height 34
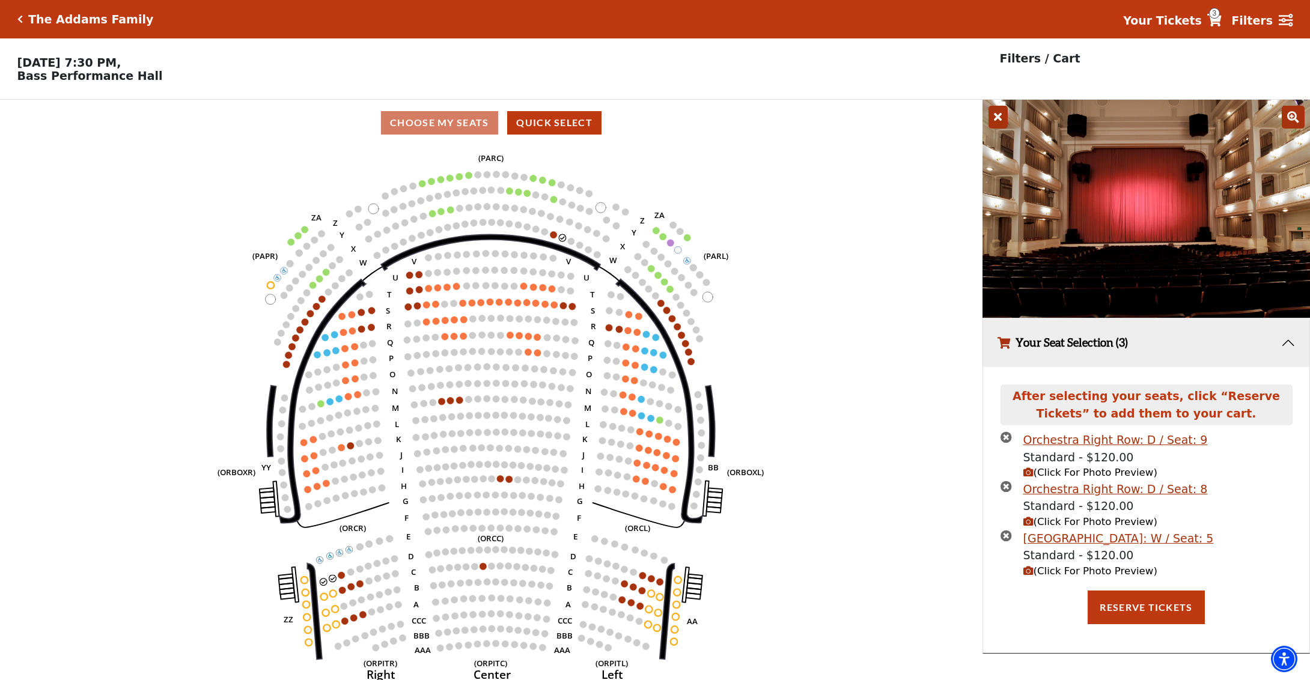
click at [1100, 574] on span "(Click For Photo Preview)" at bounding box center [1090, 570] width 134 height 11
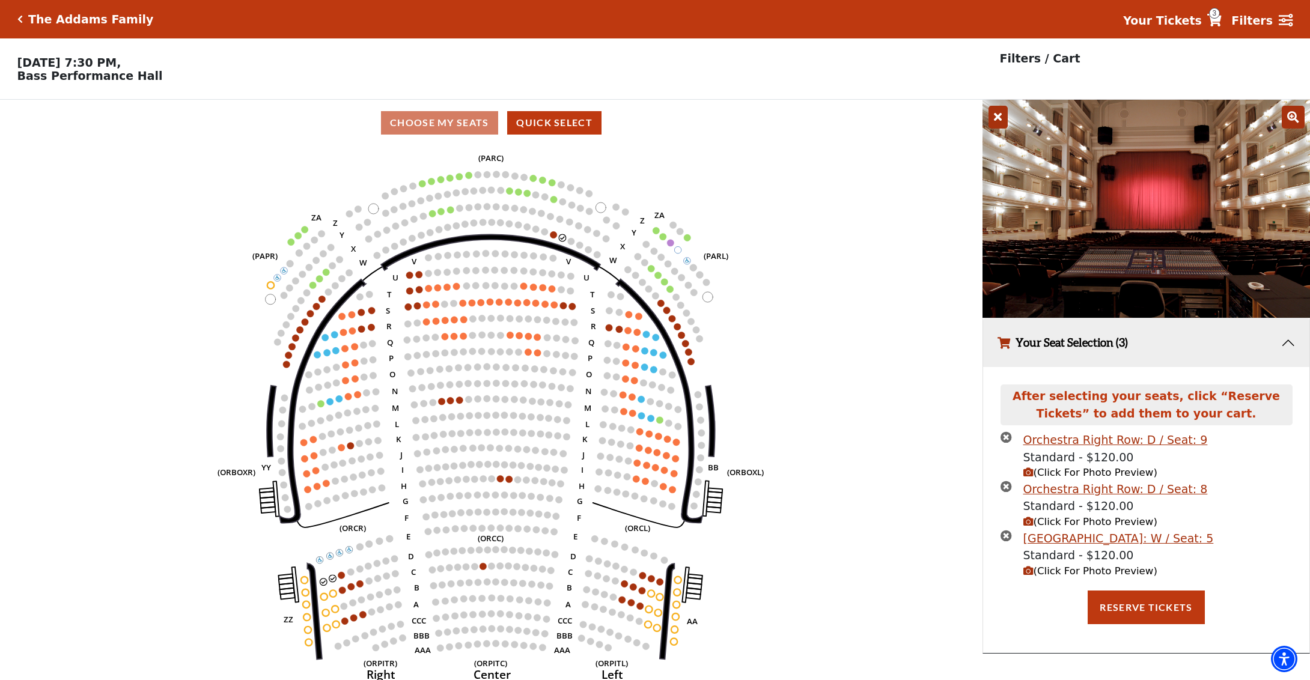
click at [1006, 536] on icon "times-circle" at bounding box center [1005, 535] width 11 height 11
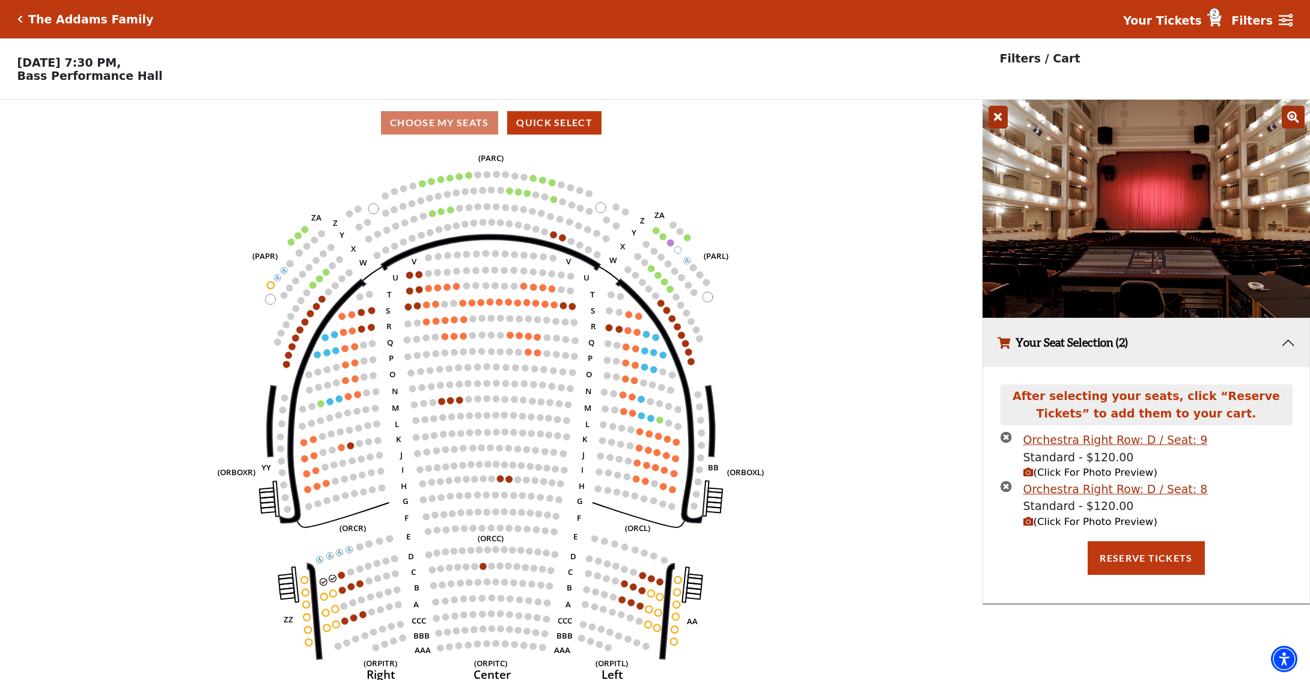
click at [1278, 344] on button "Your Seat Selection (2)" at bounding box center [1146, 342] width 326 height 49
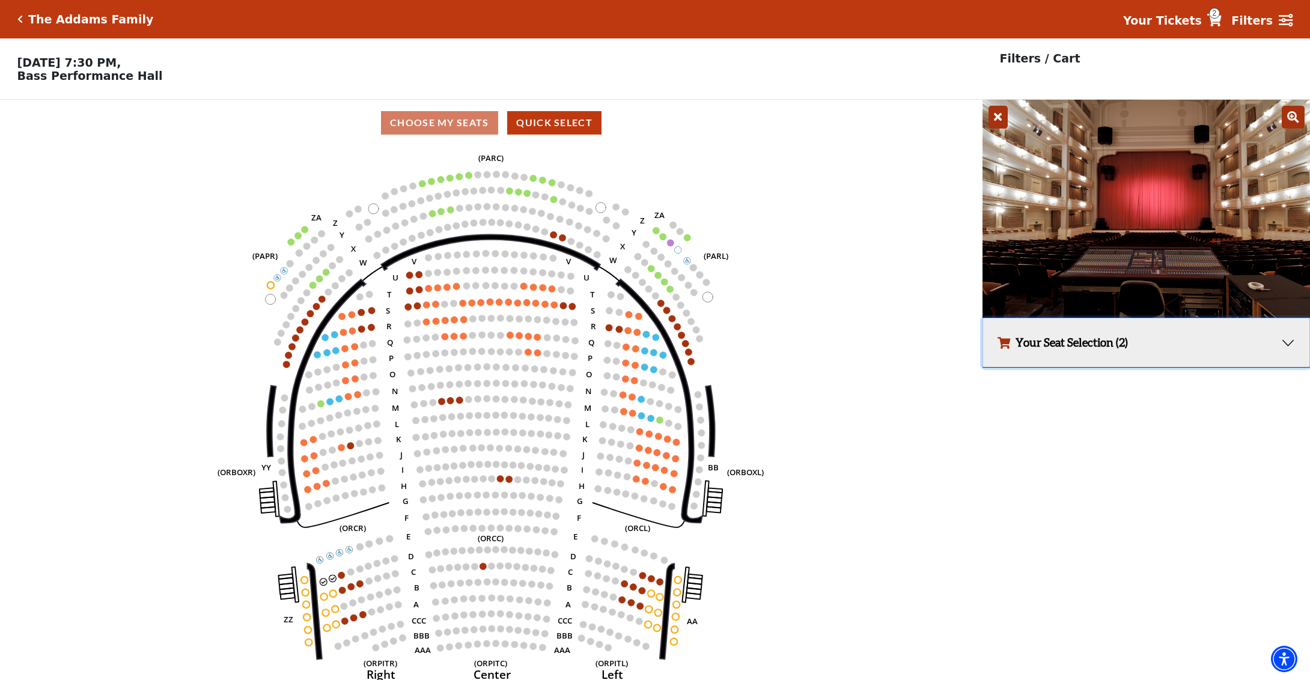
click at [885, 237] on icon "Left (ORPITL) Right (ORPITR) Center (ORPITC) ZZ AA YY BB ZA ZA (ORCL) (ORCR) (O…" at bounding box center [491, 417] width 884 height 542
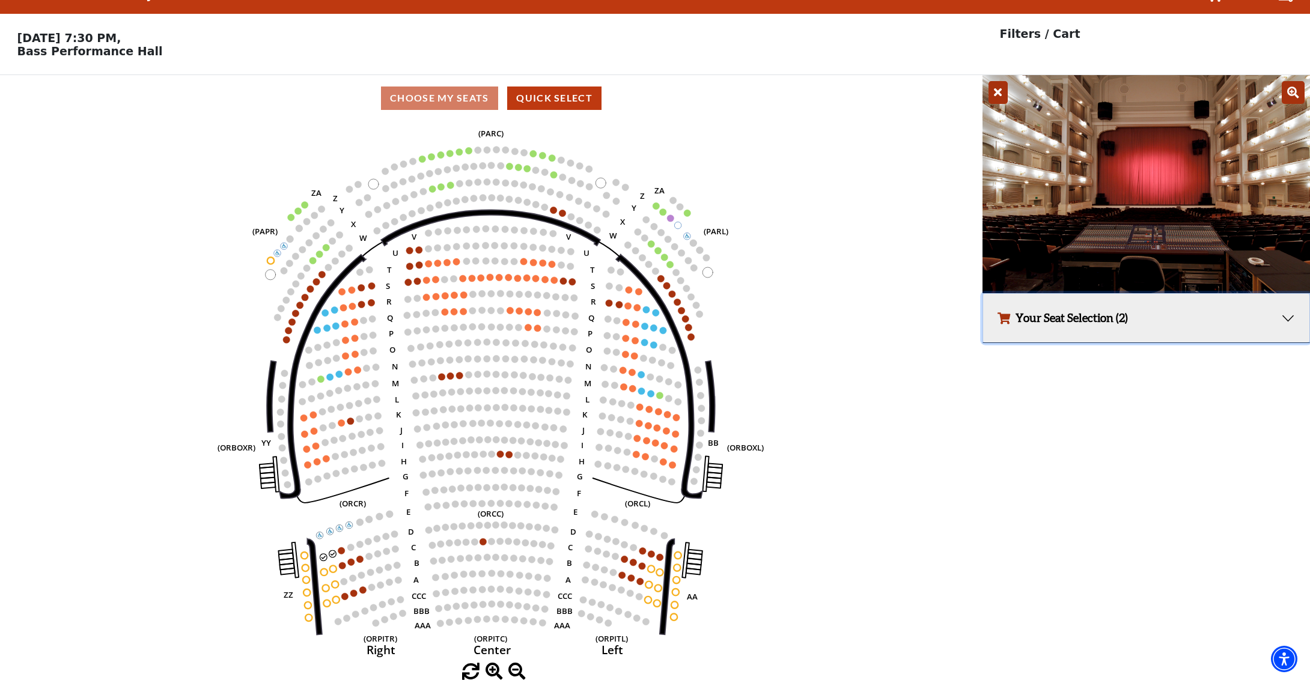
click at [1094, 323] on button "Your Seat Selection (2)" at bounding box center [1146, 318] width 326 height 49
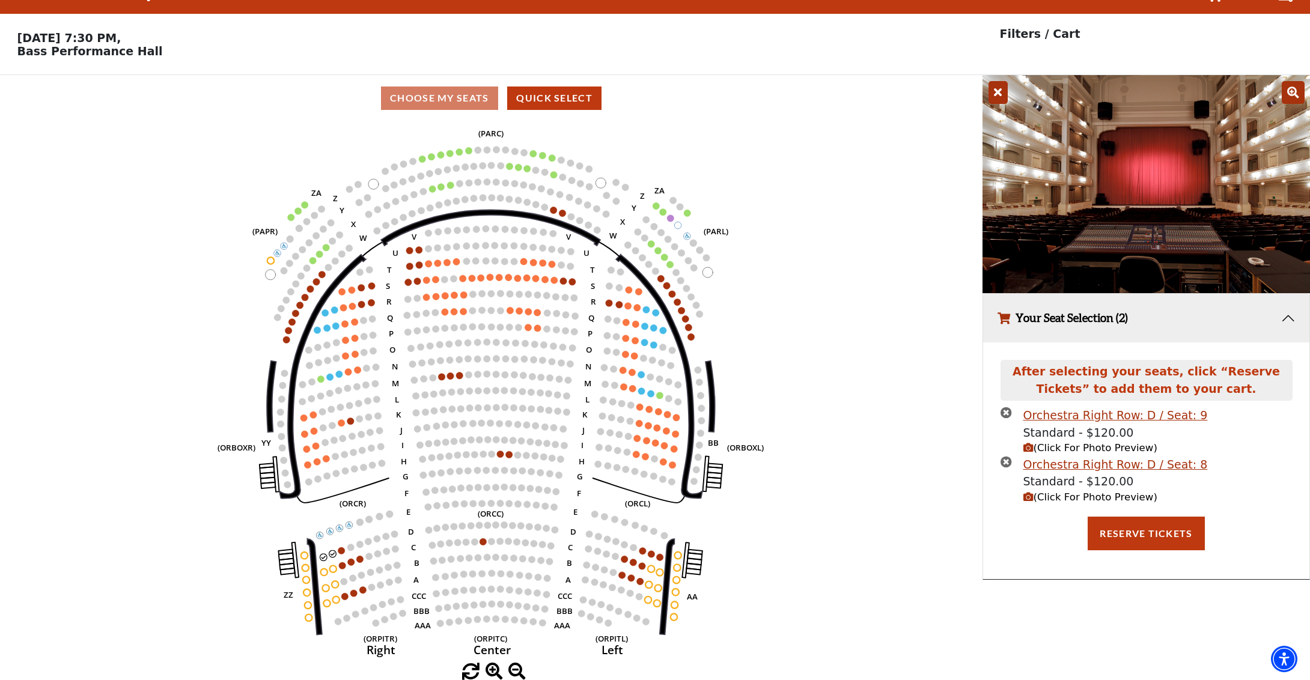
scroll to position [0, 0]
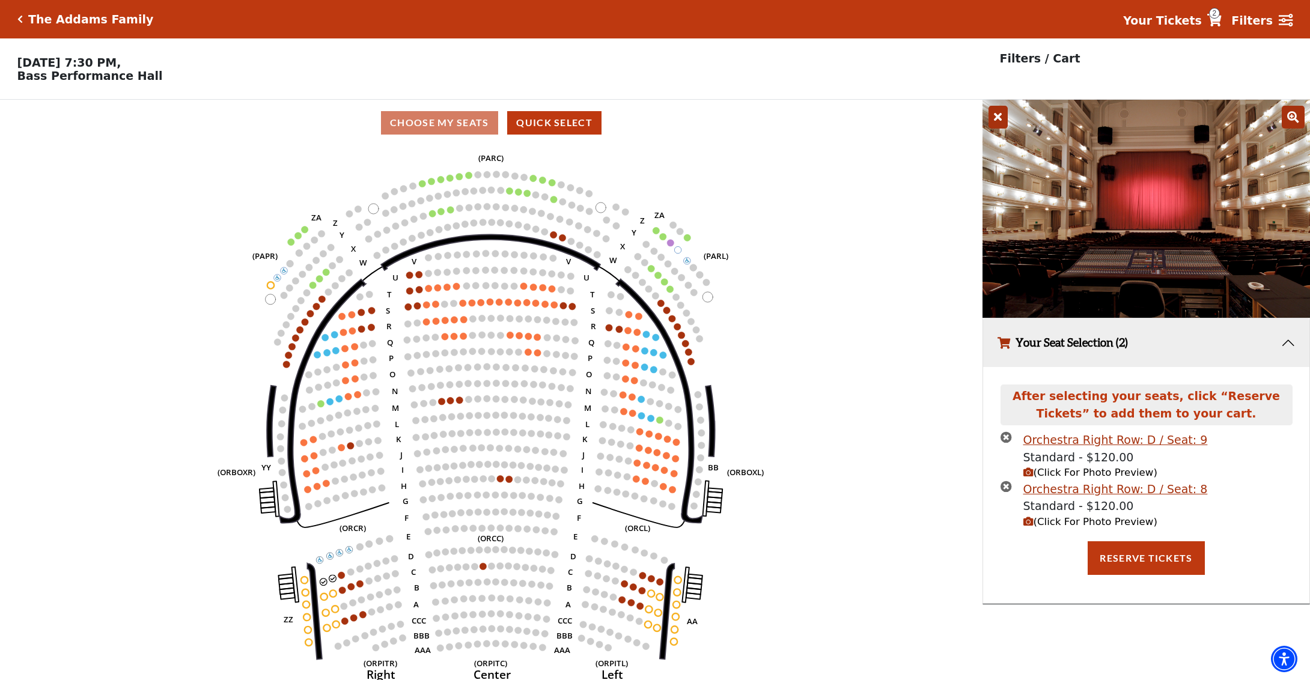
click at [1007, 438] on icon "times-circle" at bounding box center [1005, 436] width 11 height 11
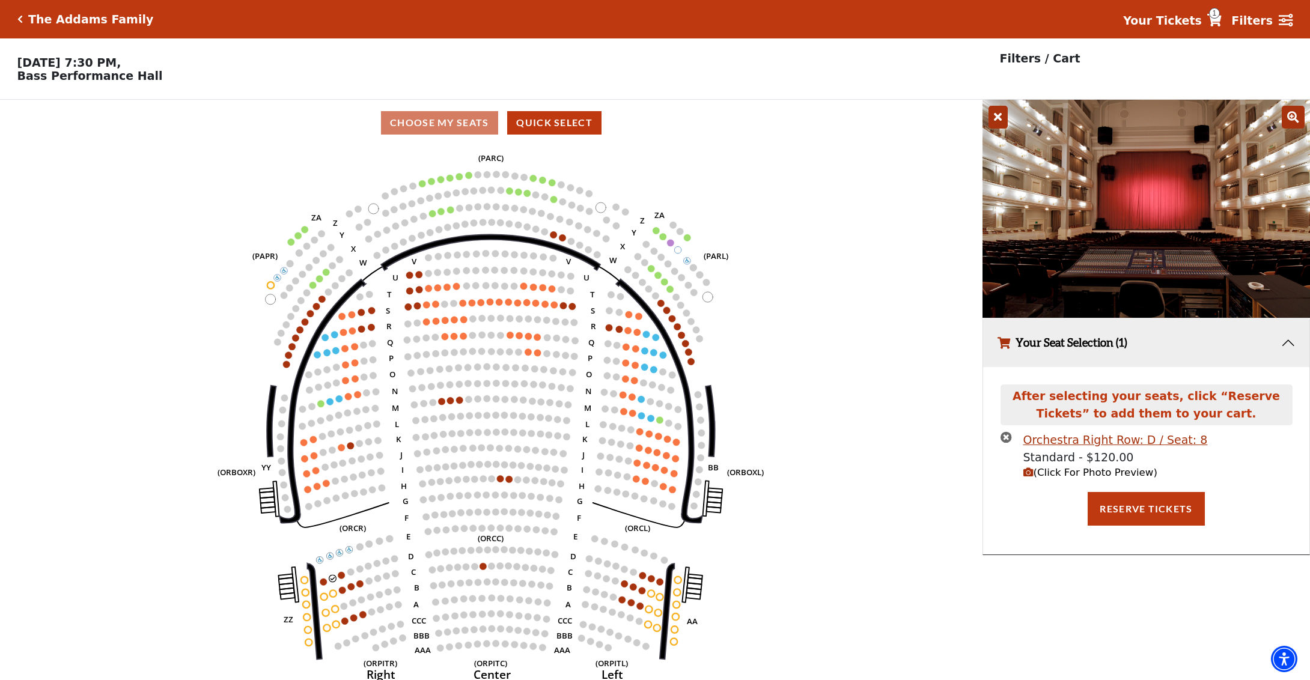
click at [1007, 438] on icon "times-circle" at bounding box center [1005, 436] width 11 height 11
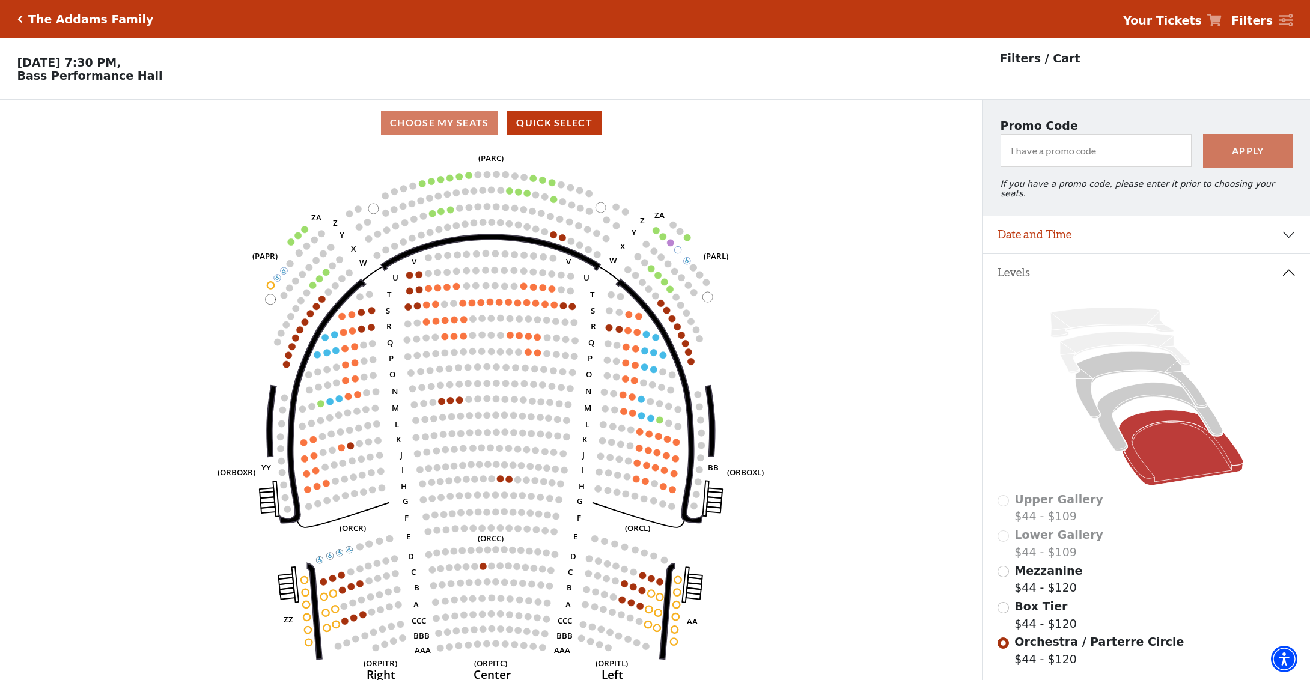
scroll to position [113, 0]
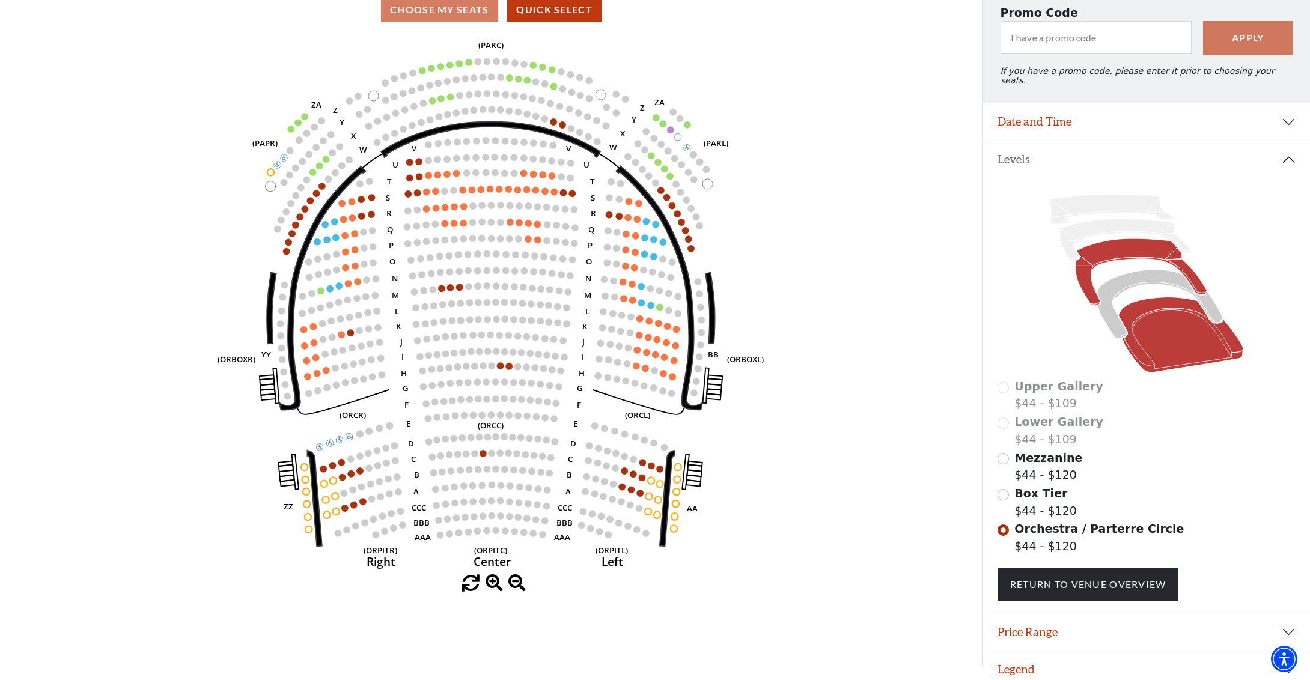
click at [1143, 239] on icon at bounding box center [1140, 272] width 131 height 67
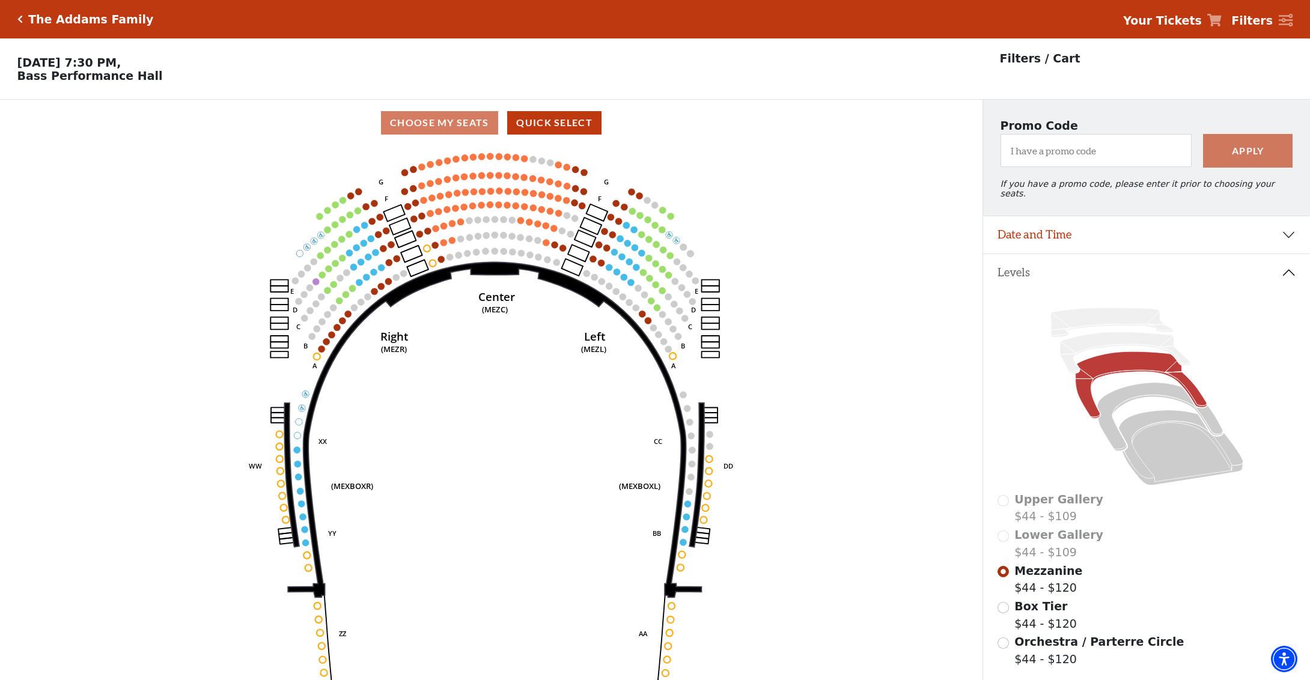
scroll to position [55, 0]
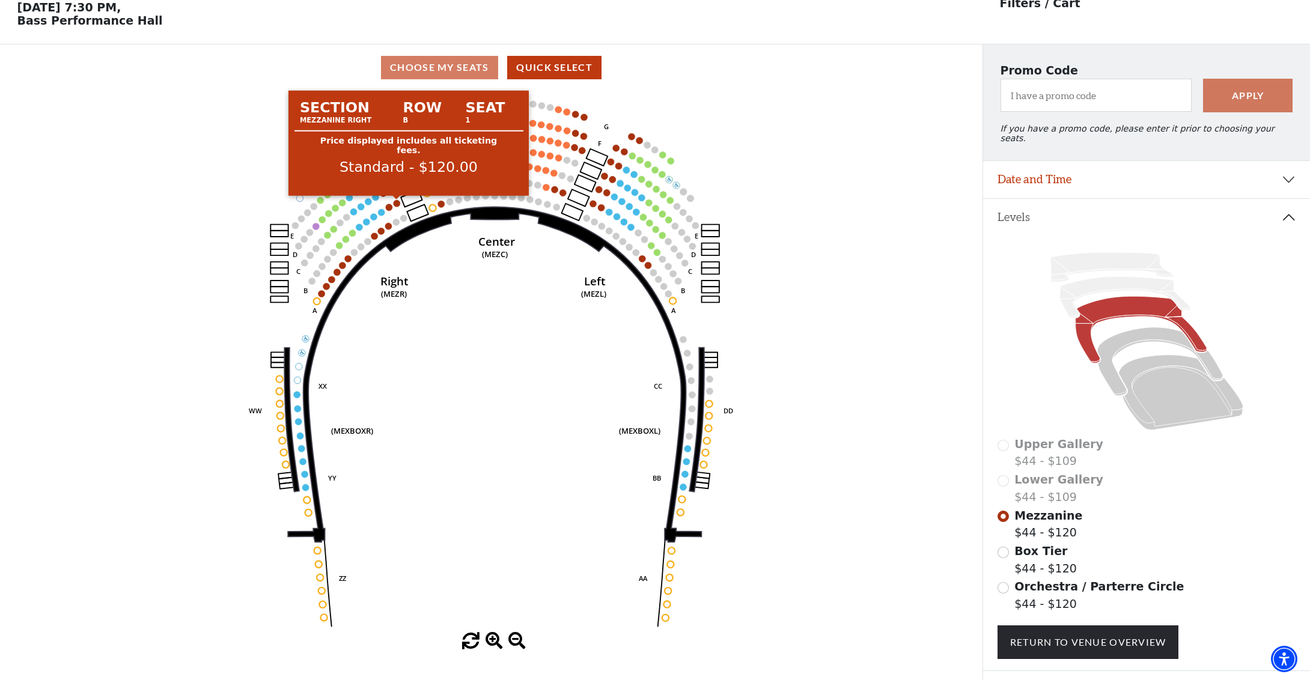
click at [399, 203] on circle at bounding box center [396, 203] width 7 height 7
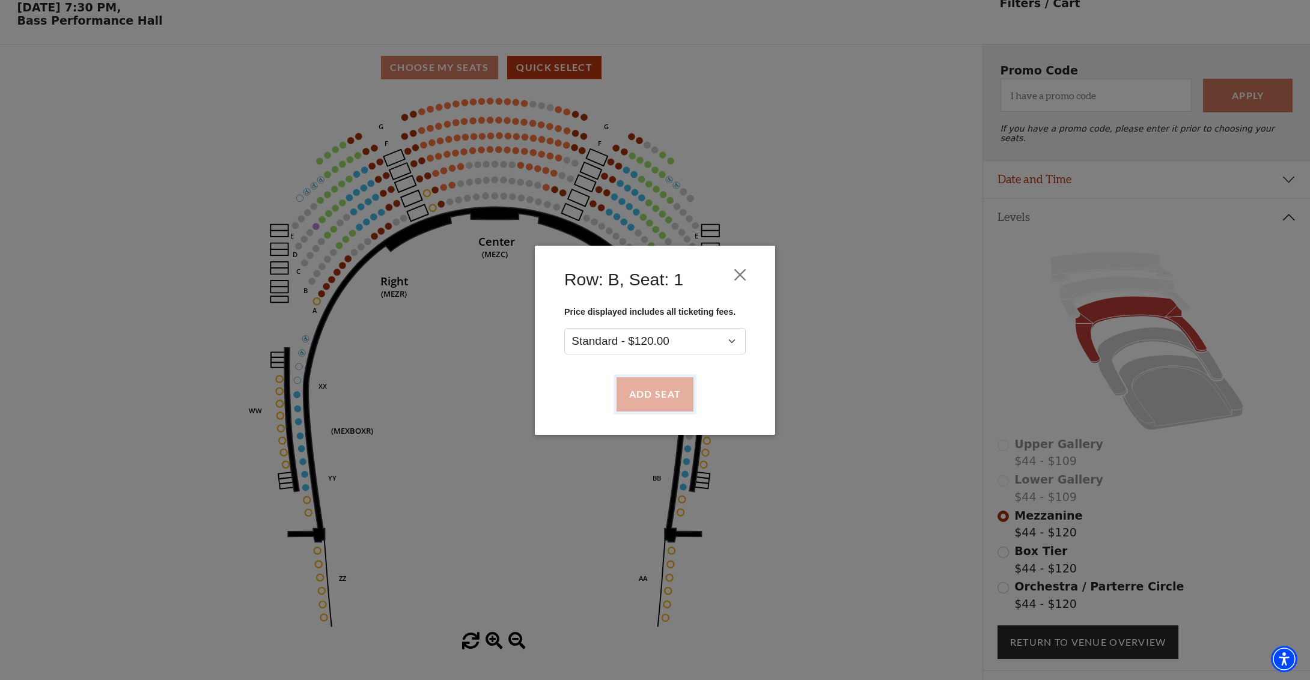
click at [660, 399] on button "Add Seat" at bounding box center [654, 394] width 77 height 34
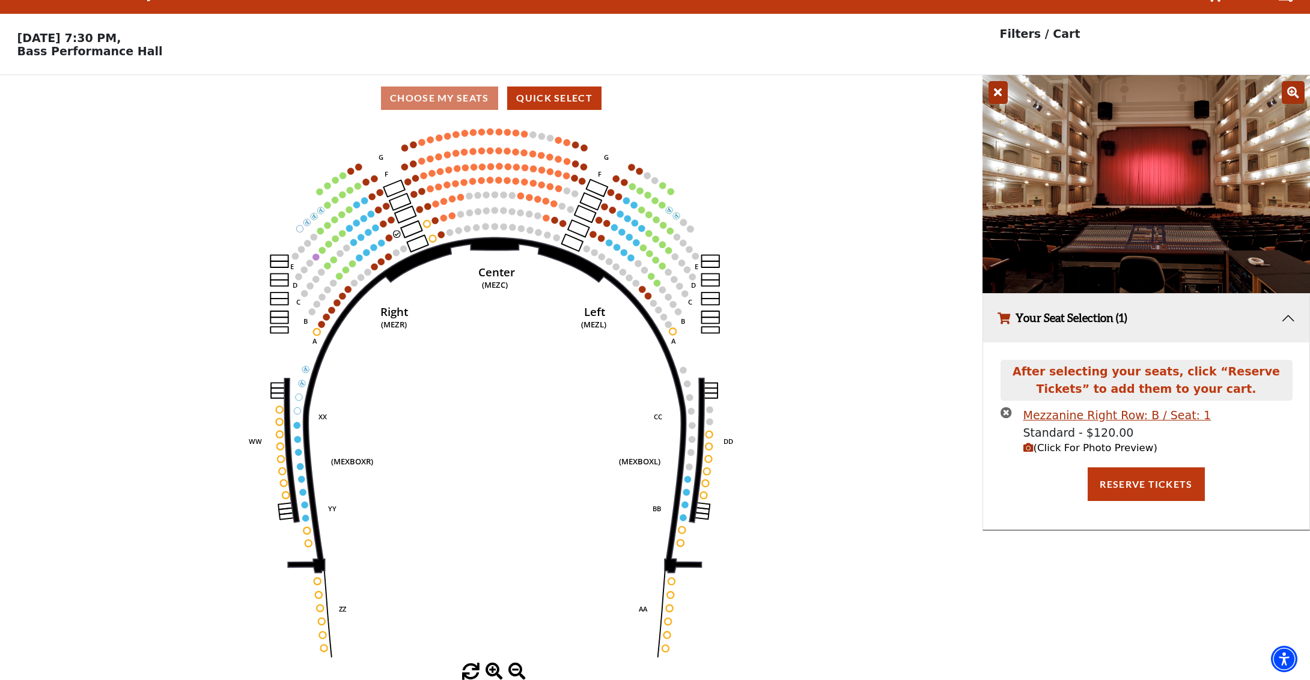
scroll to position [0, 0]
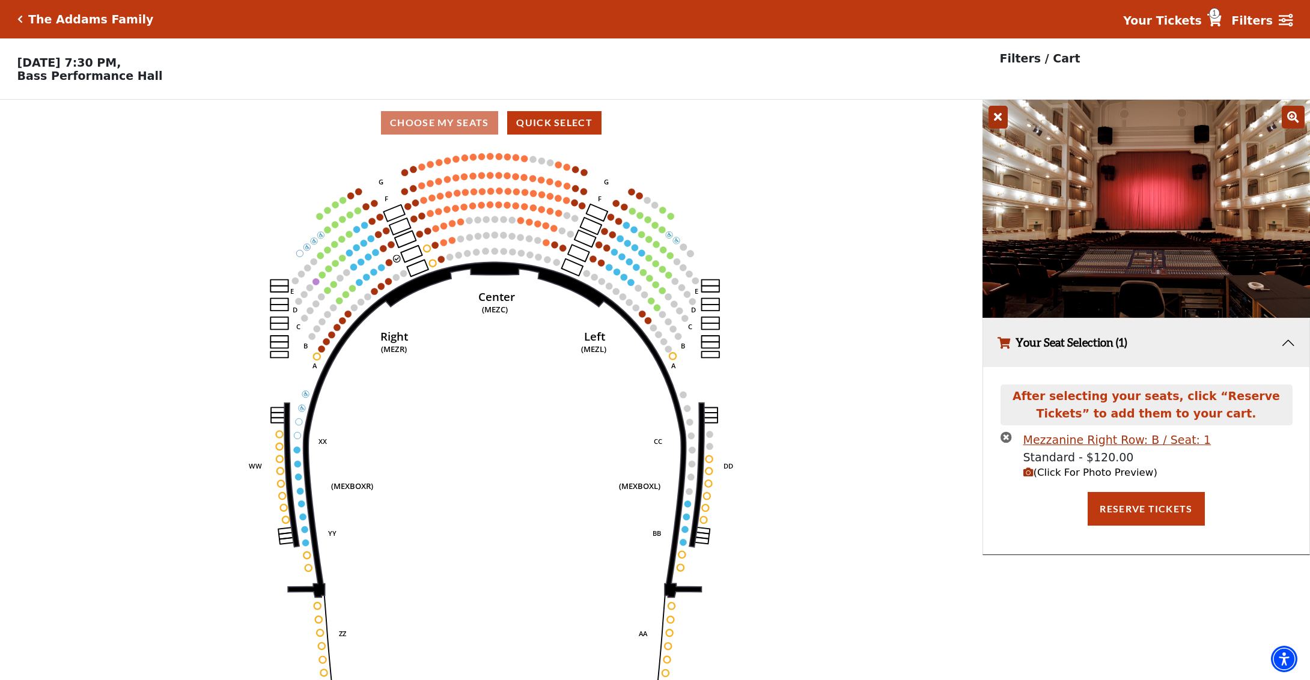
click at [1078, 480] on button "(Click For Photo Preview)" at bounding box center [1090, 473] width 134 height 15
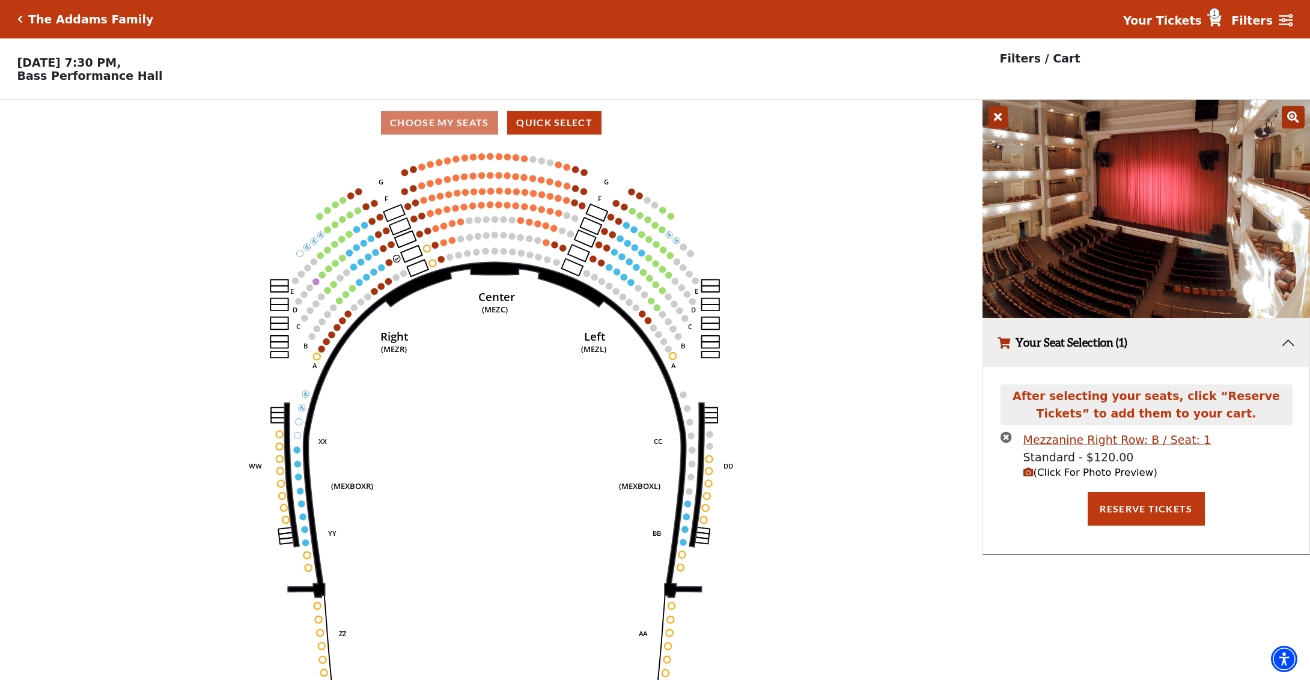
click at [1009, 444] on li "Mezzanine Right Row: B / Seat: 1 Standard - $120.00 (Click For Photo Preview)" at bounding box center [1146, 455] width 292 height 49
click at [1006, 434] on icon "times-circle" at bounding box center [1005, 436] width 11 height 11
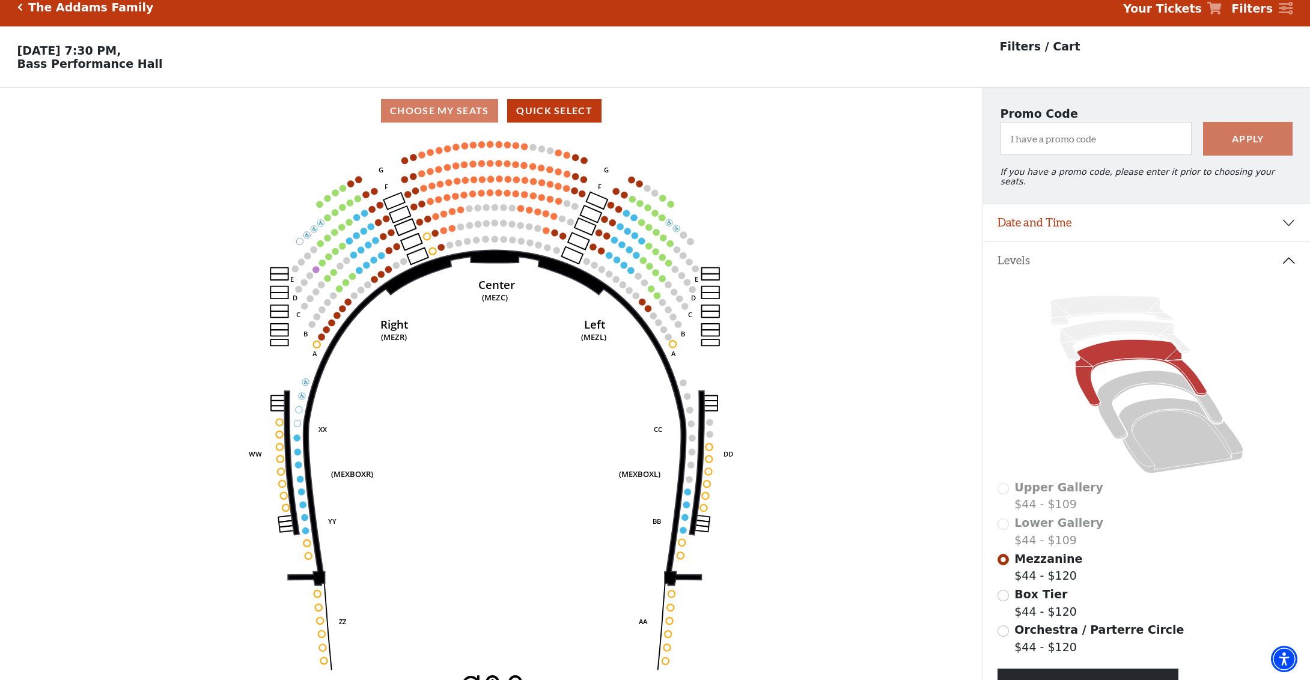
scroll to position [4, 0]
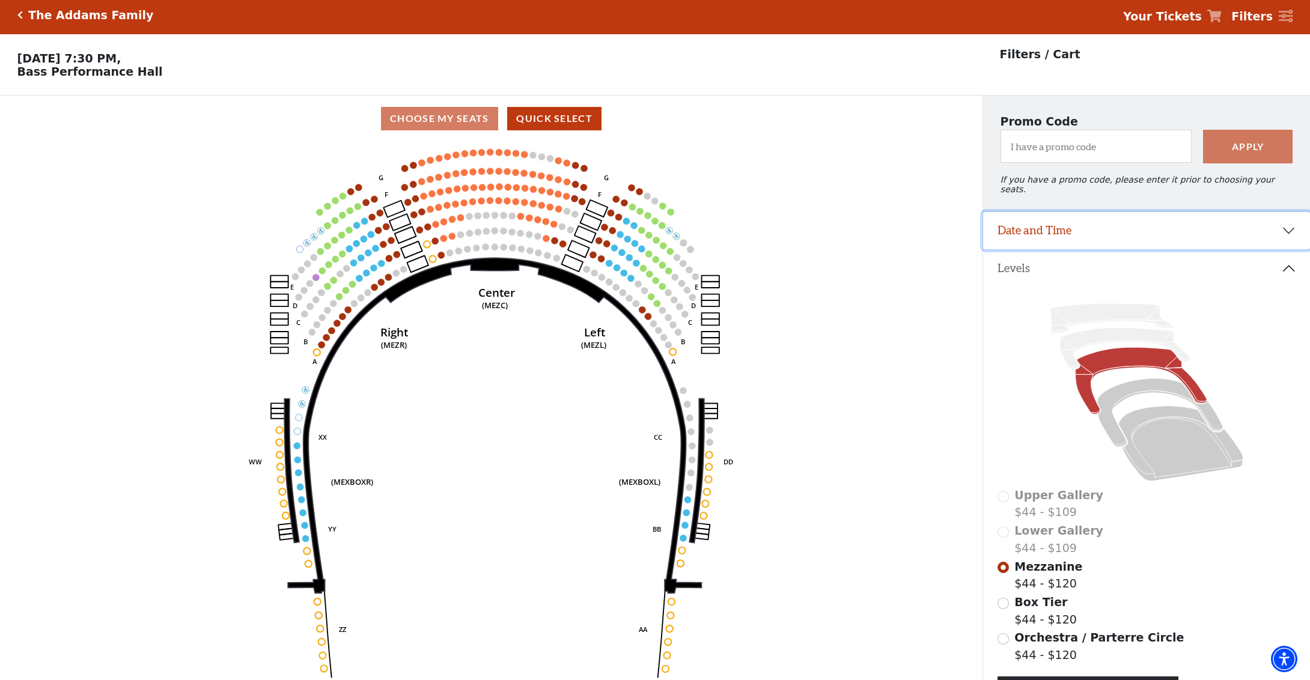
click at [1081, 234] on button "Date and Time" at bounding box center [1146, 230] width 327 height 37
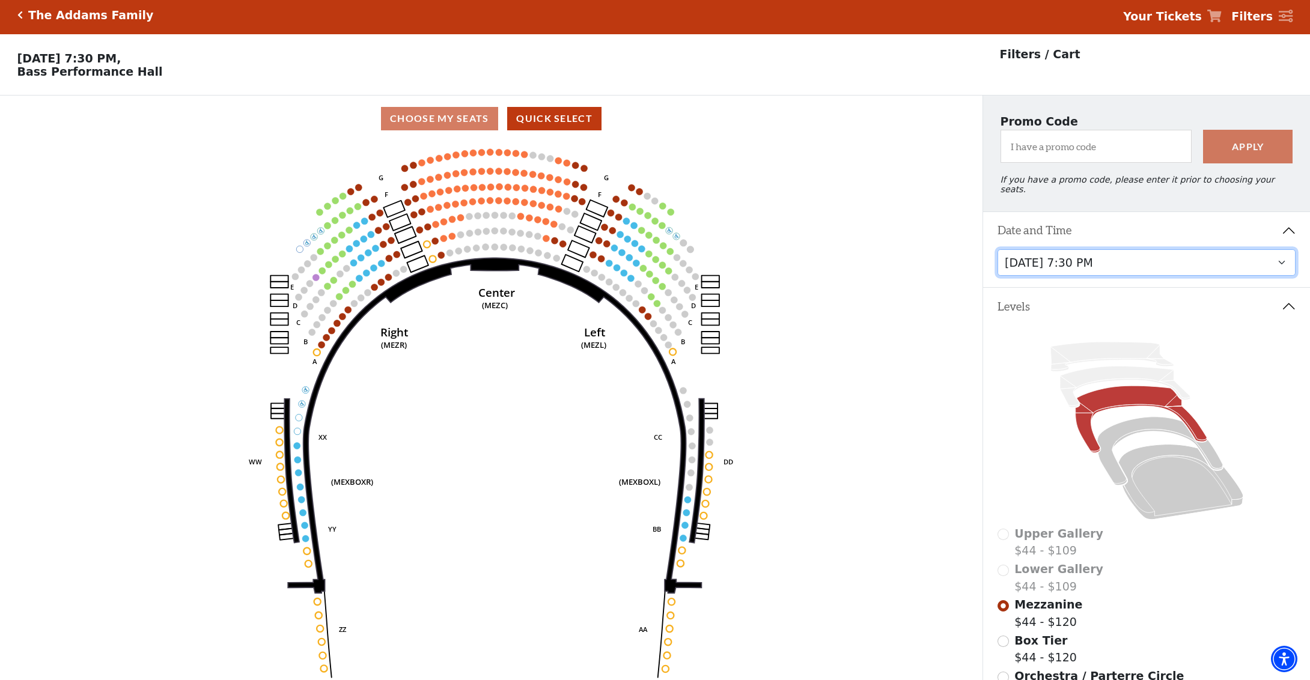
click at [1083, 254] on select "Friday, October 24 at 7:30 PM Saturday, October 25 at 1:30 PM Saturday, October…" at bounding box center [1146, 262] width 299 height 27
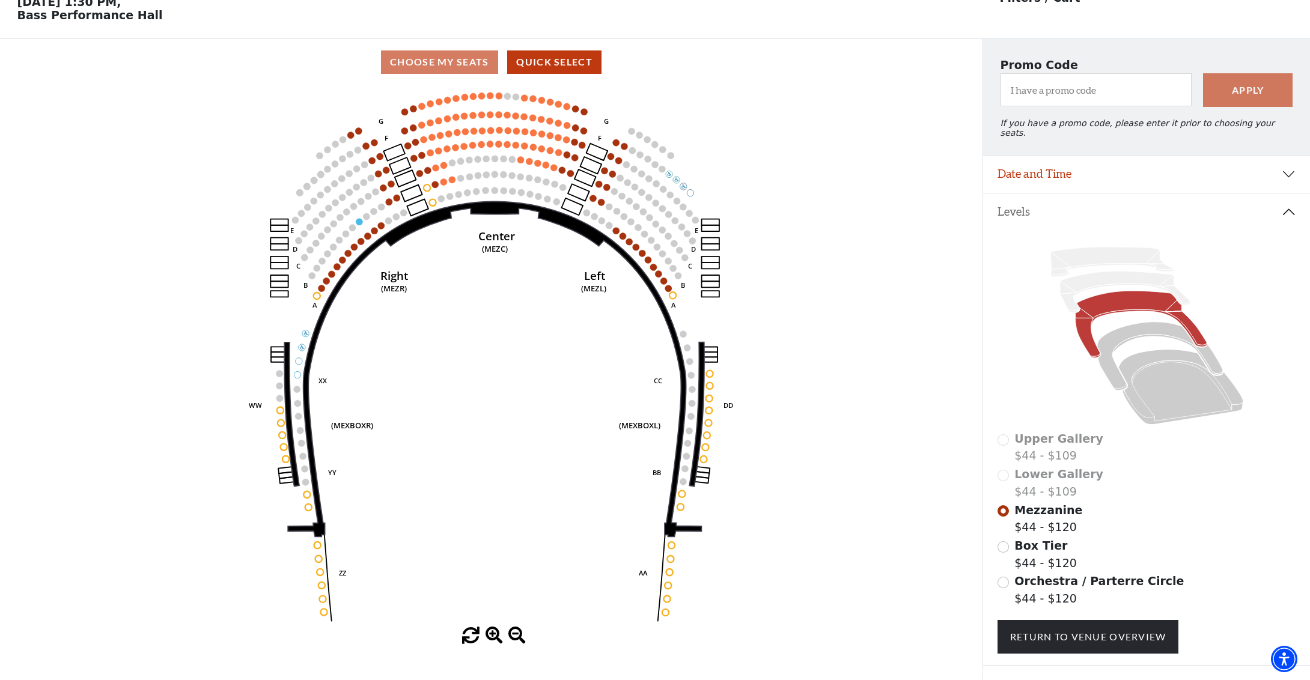
scroll to position [113, 0]
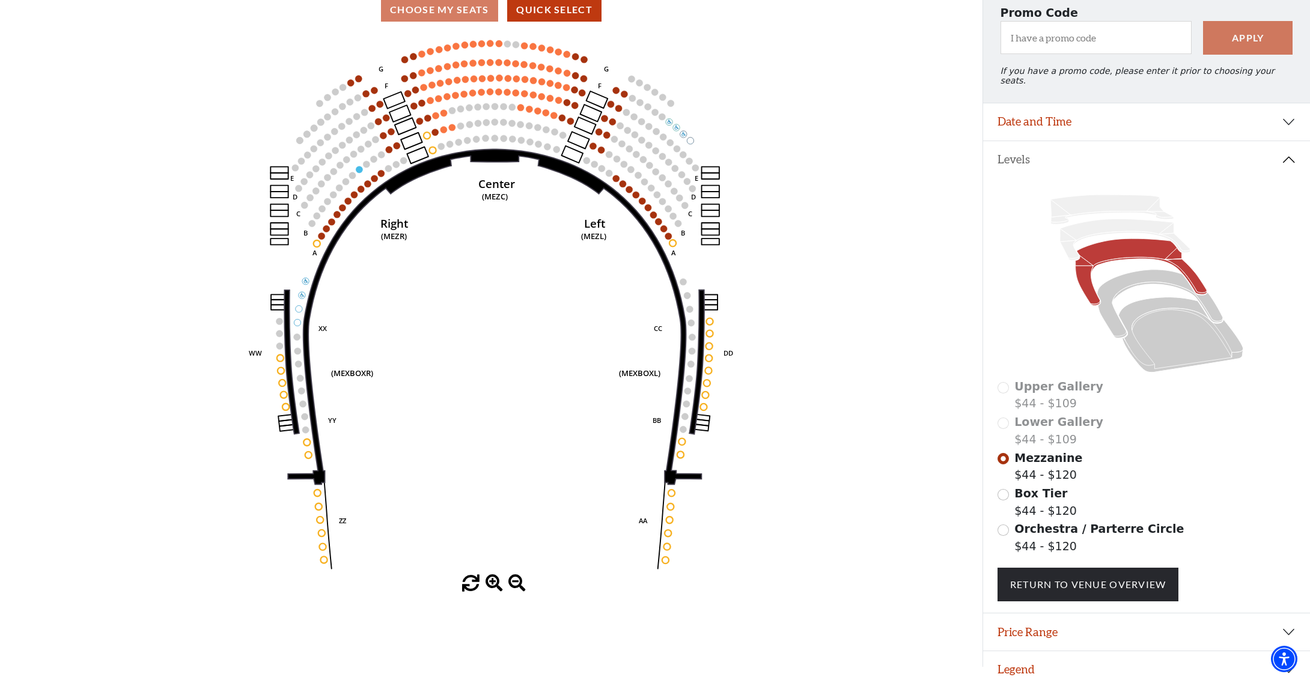
click at [1034, 522] on span "Orchestra / Parterre Circle" at bounding box center [1098, 528] width 169 height 13
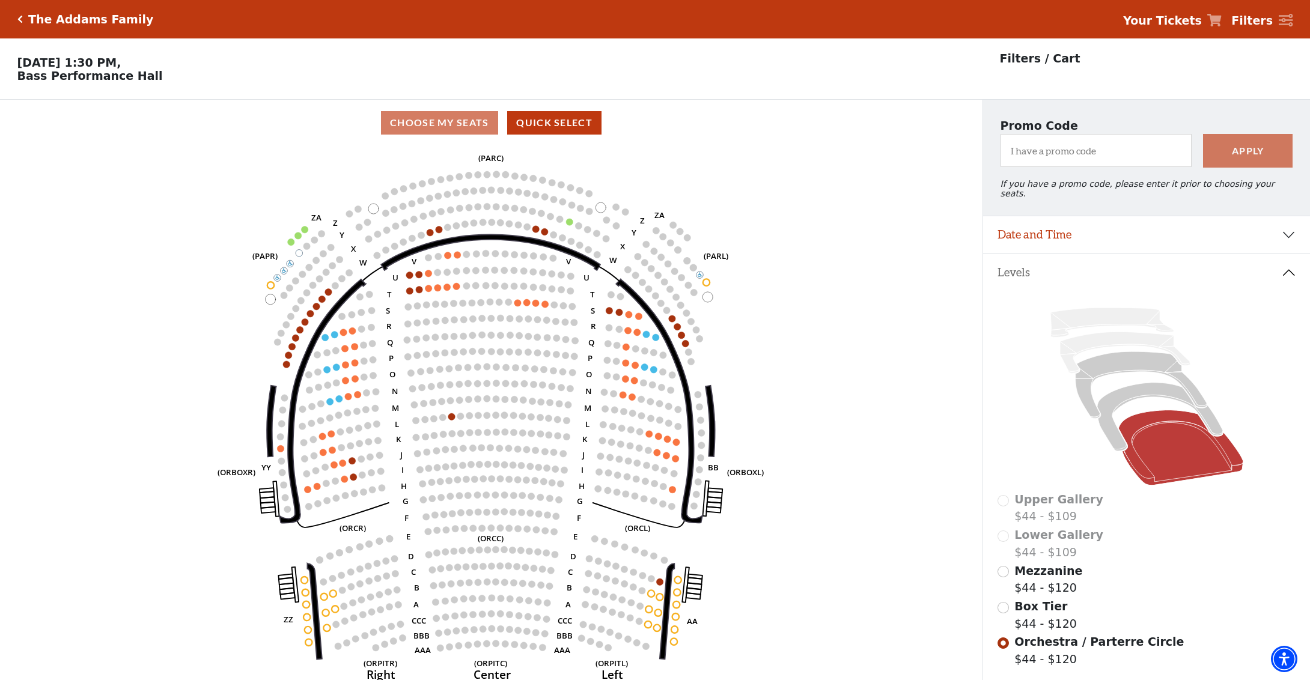
scroll to position [55, 0]
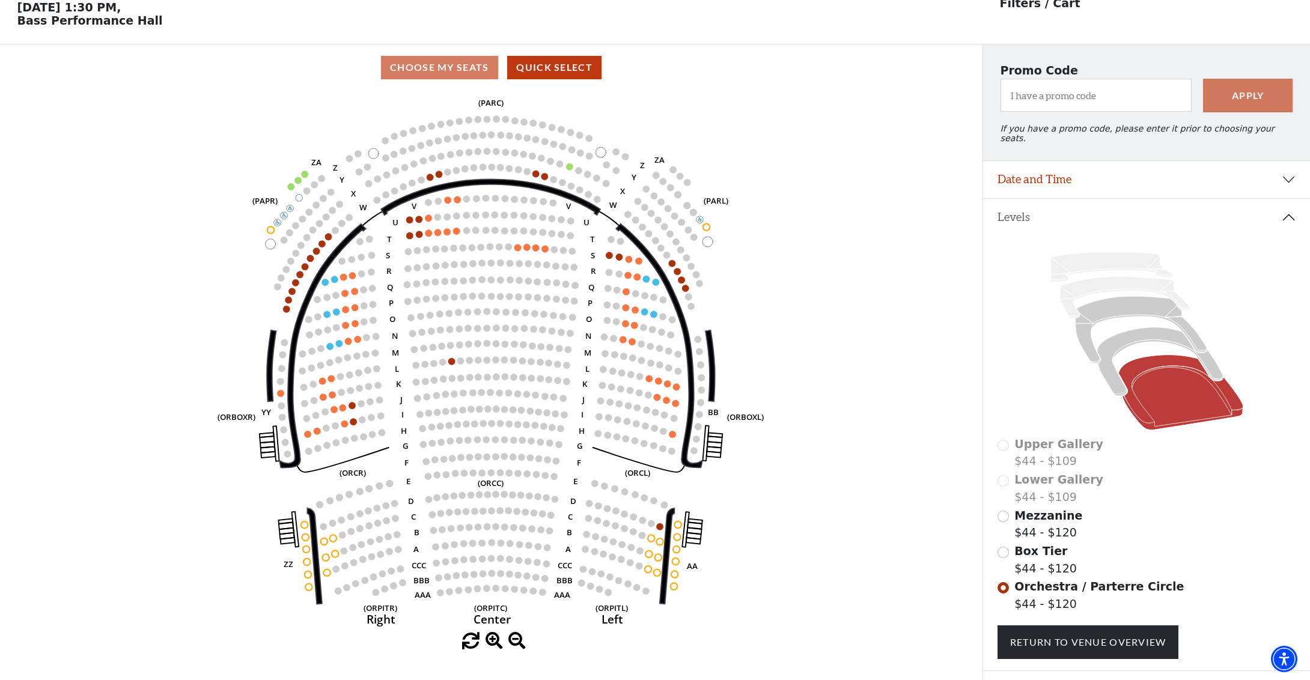
click at [1064, 542] on label "Box Tier $44 - $120" at bounding box center [1045, 559] width 62 height 34
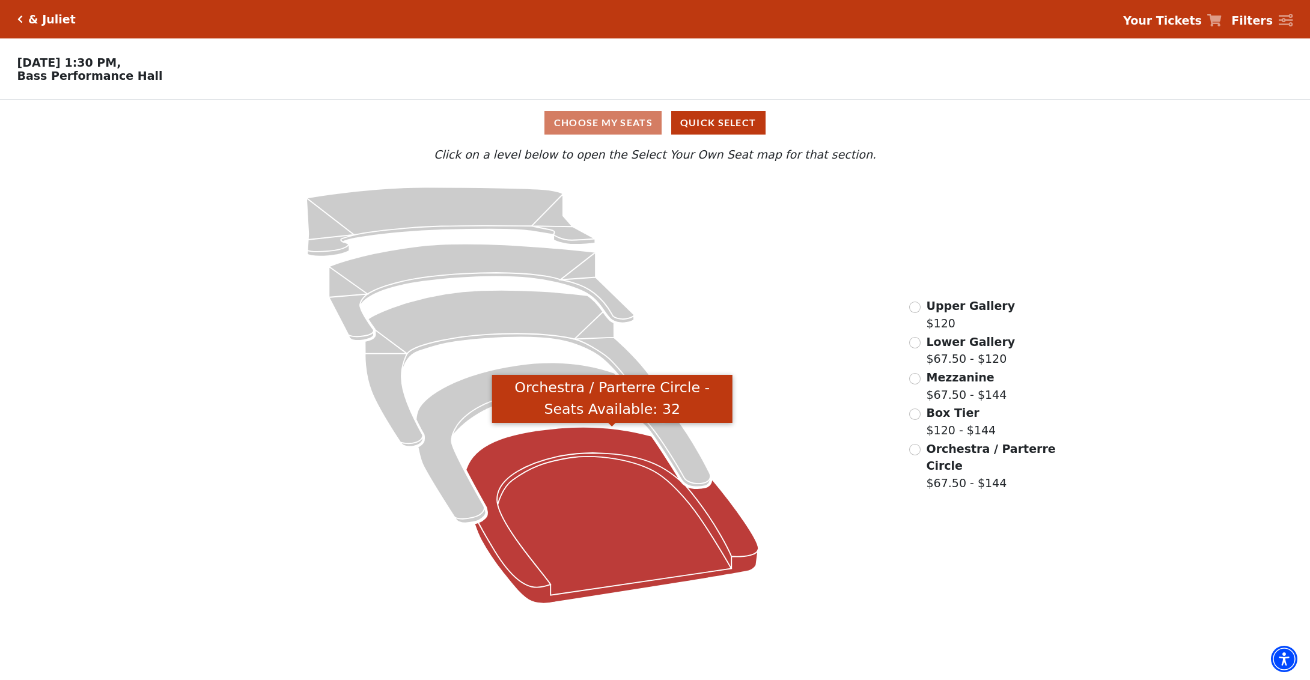
click at [604, 532] on icon "Orchestra / Parterre Circle - Seats Available: 32" at bounding box center [612, 515] width 293 height 177
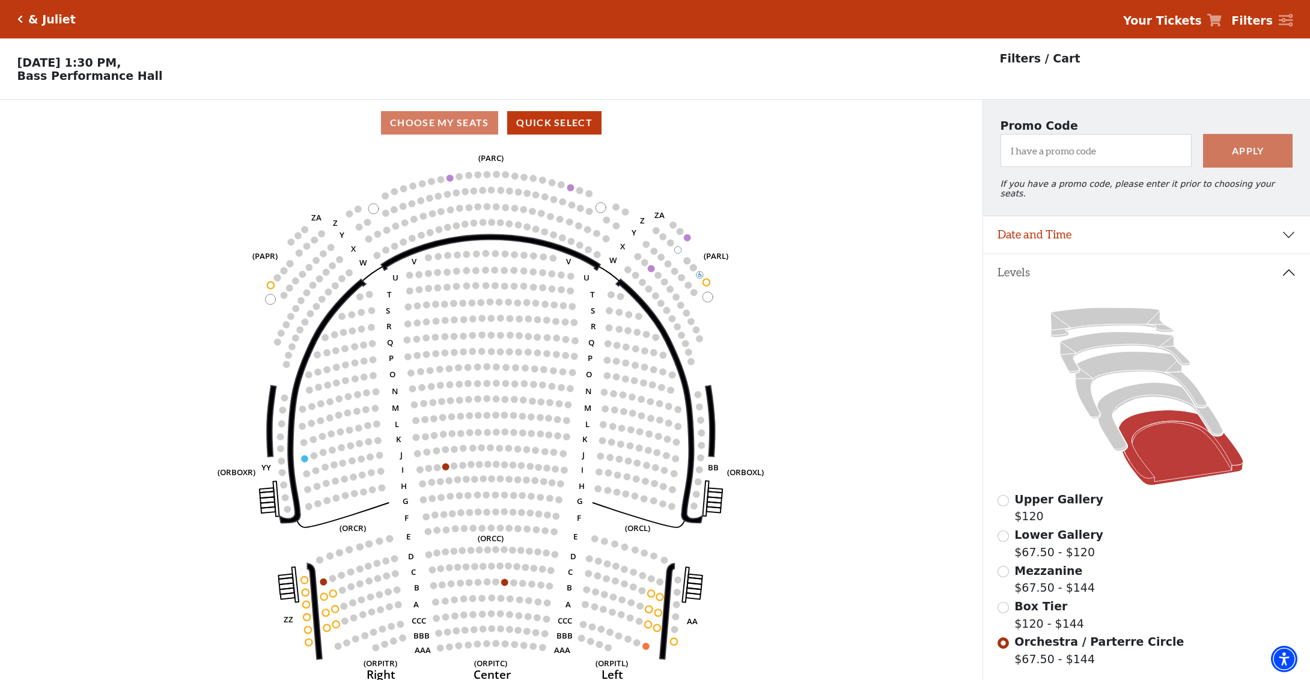
scroll to position [55, 0]
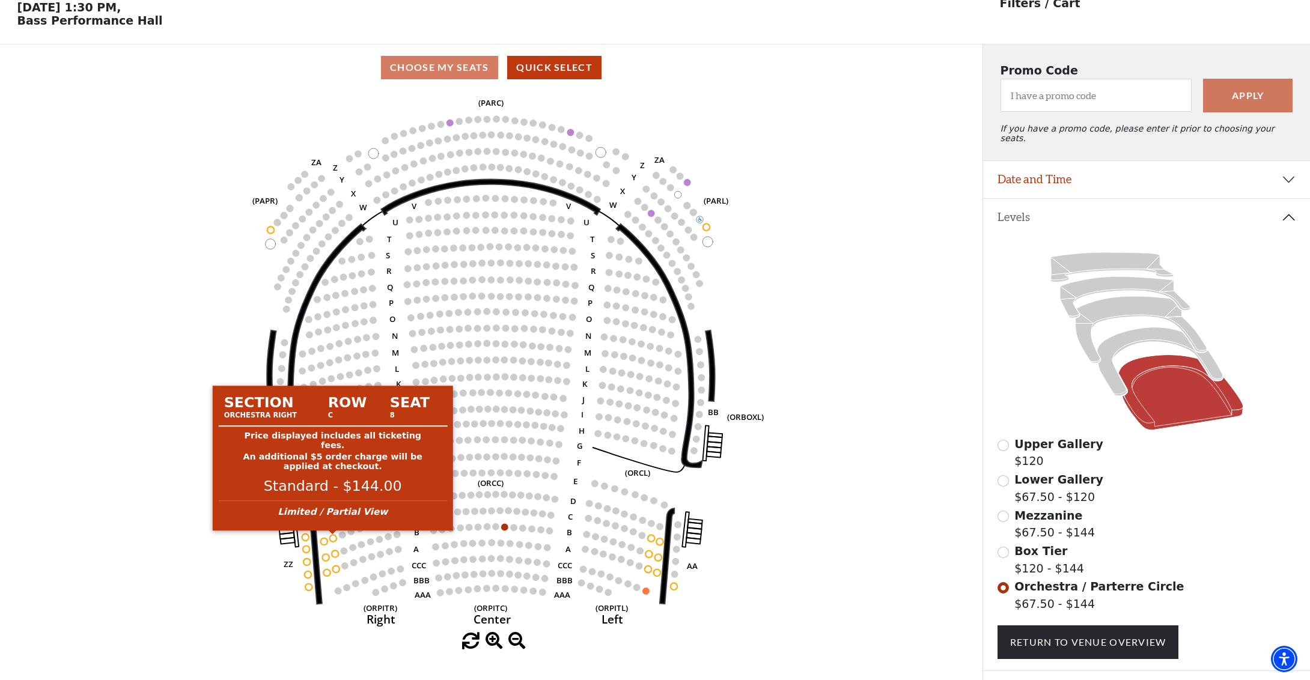
click at [332, 539] on circle at bounding box center [332, 538] width 7 height 7
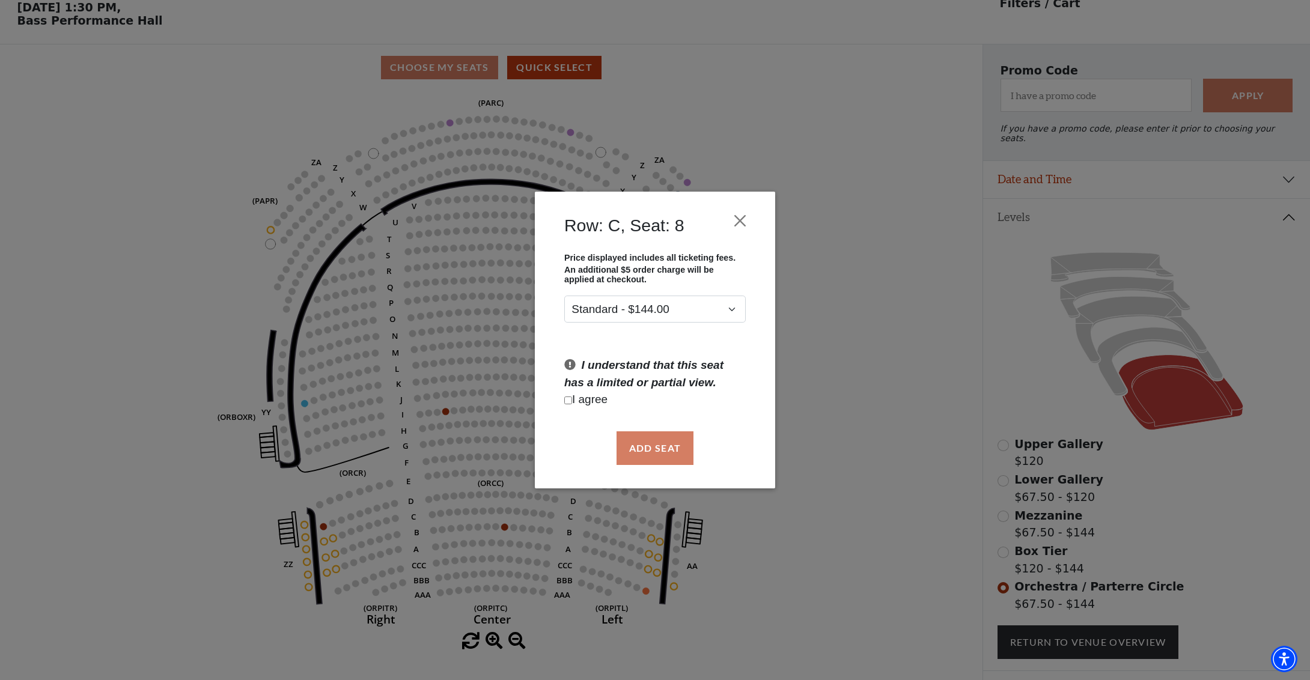
click at [646, 445] on div "Add Seat" at bounding box center [655, 448] width 204 height 56
click at [582, 401] on p "I agree" at bounding box center [654, 399] width 181 height 17
click at [567, 401] on input "Checkbox field" at bounding box center [568, 400] width 8 height 8
checkbox input "true"
click at [653, 455] on button "Add Seat" at bounding box center [654, 448] width 77 height 34
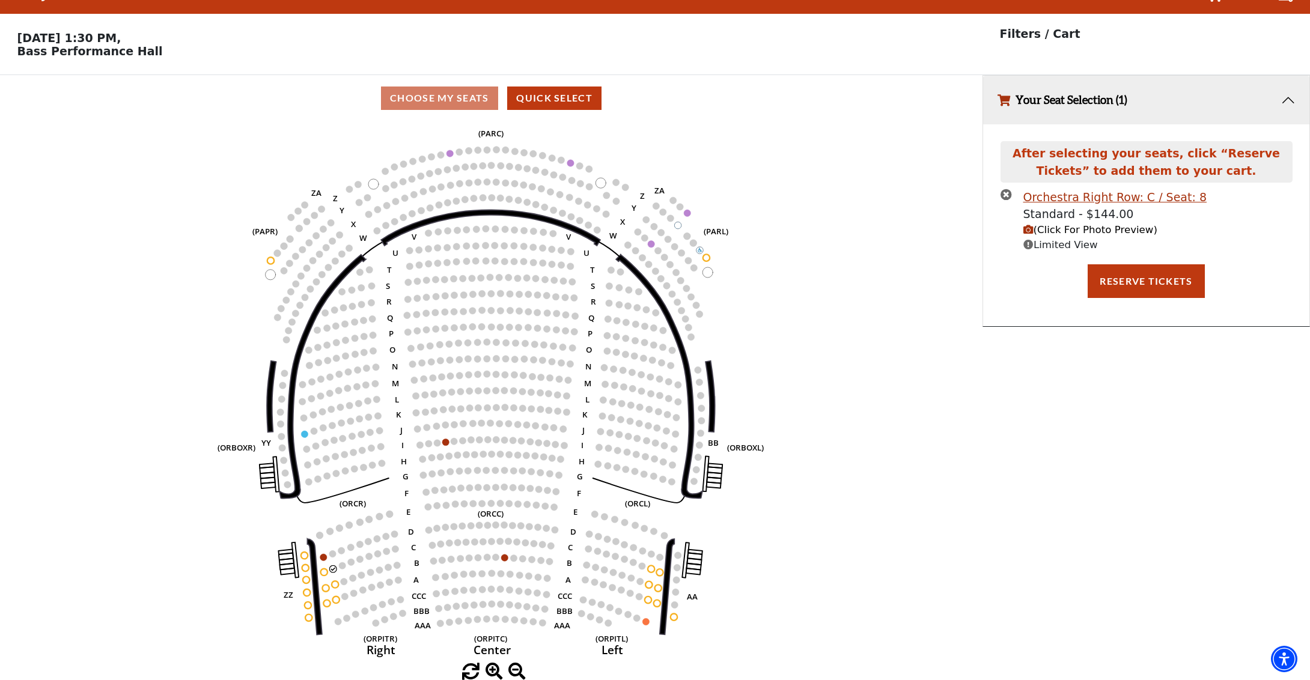
scroll to position [0, 0]
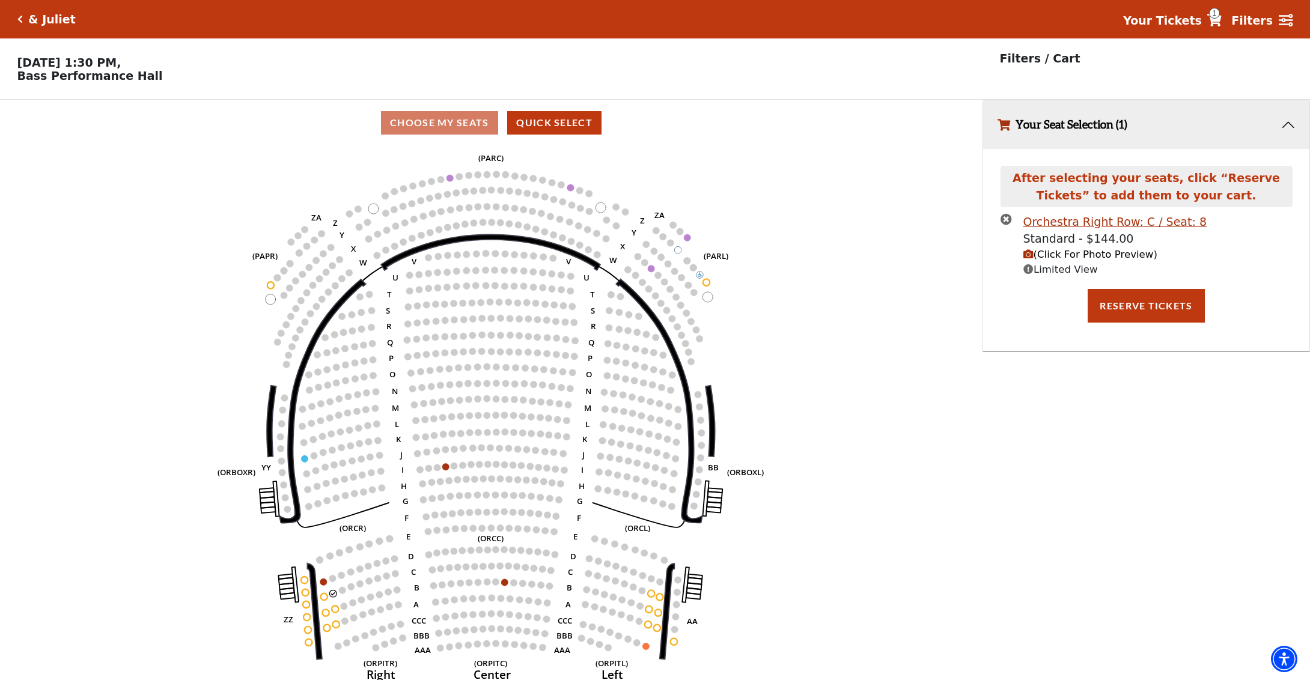
click at [1100, 253] on span "(Click For Photo Preview)" at bounding box center [1090, 254] width 134 height 11
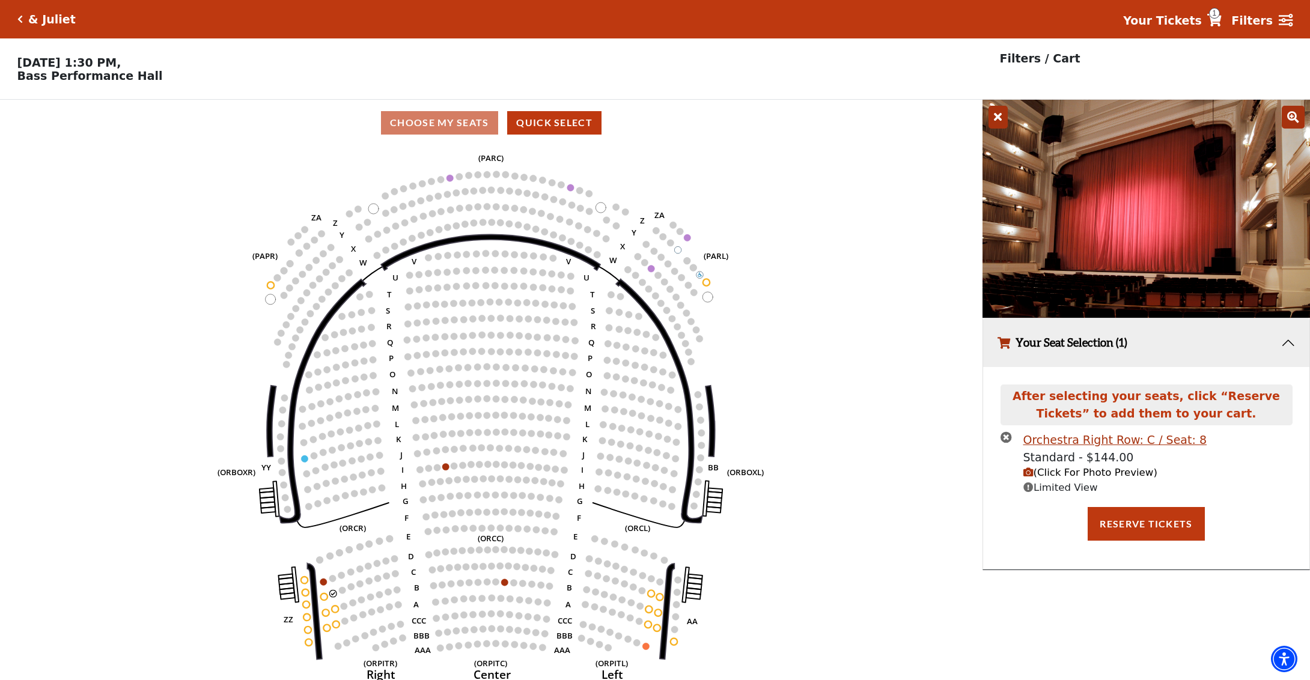
click at [1007, 437] on icon "times-circle" at bounding box center [1005, 436] width 11 height 11
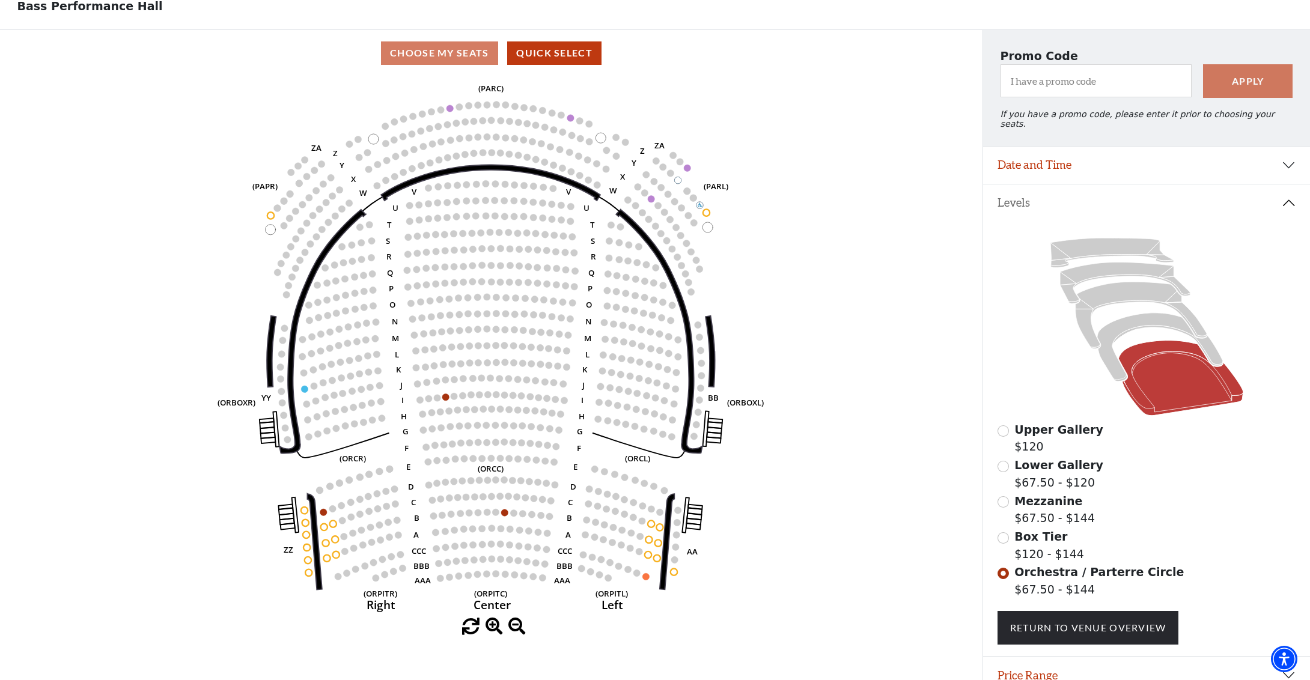
scroll to position [113, 0]
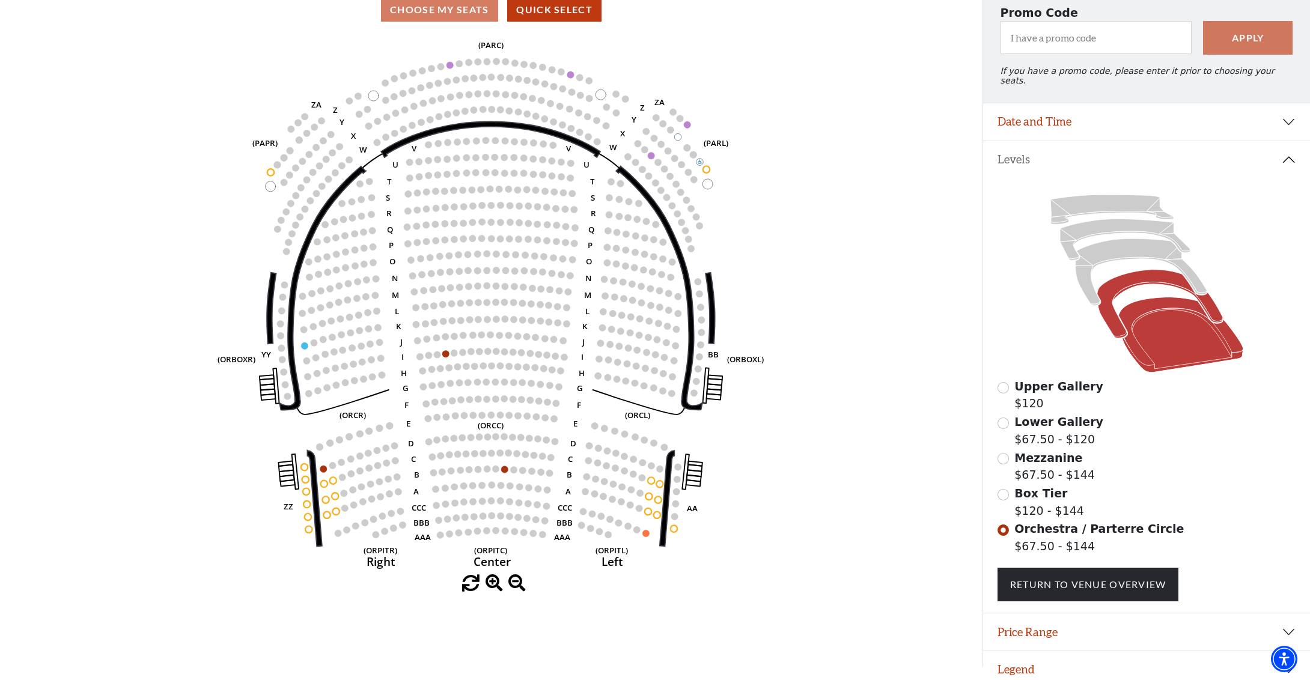
click at [1116, 278] on icon at bounding box center [1159, 304] width 126 height 68
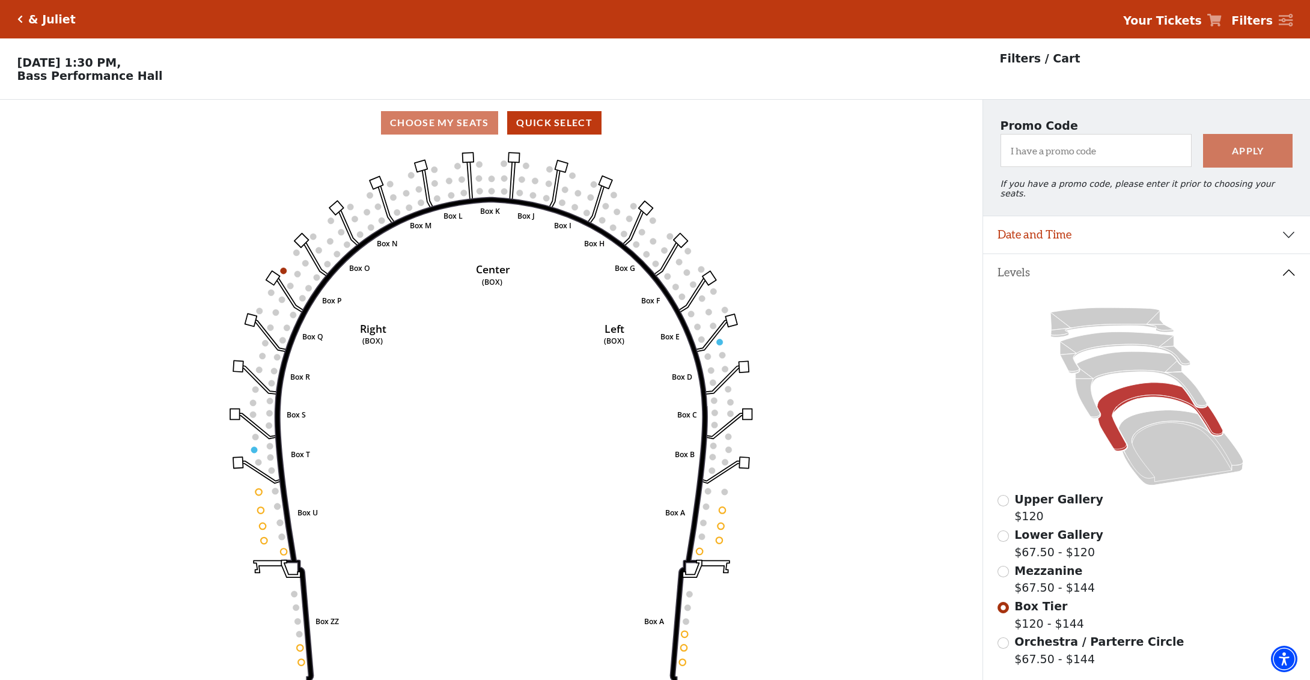
scroll to position [55, 0]
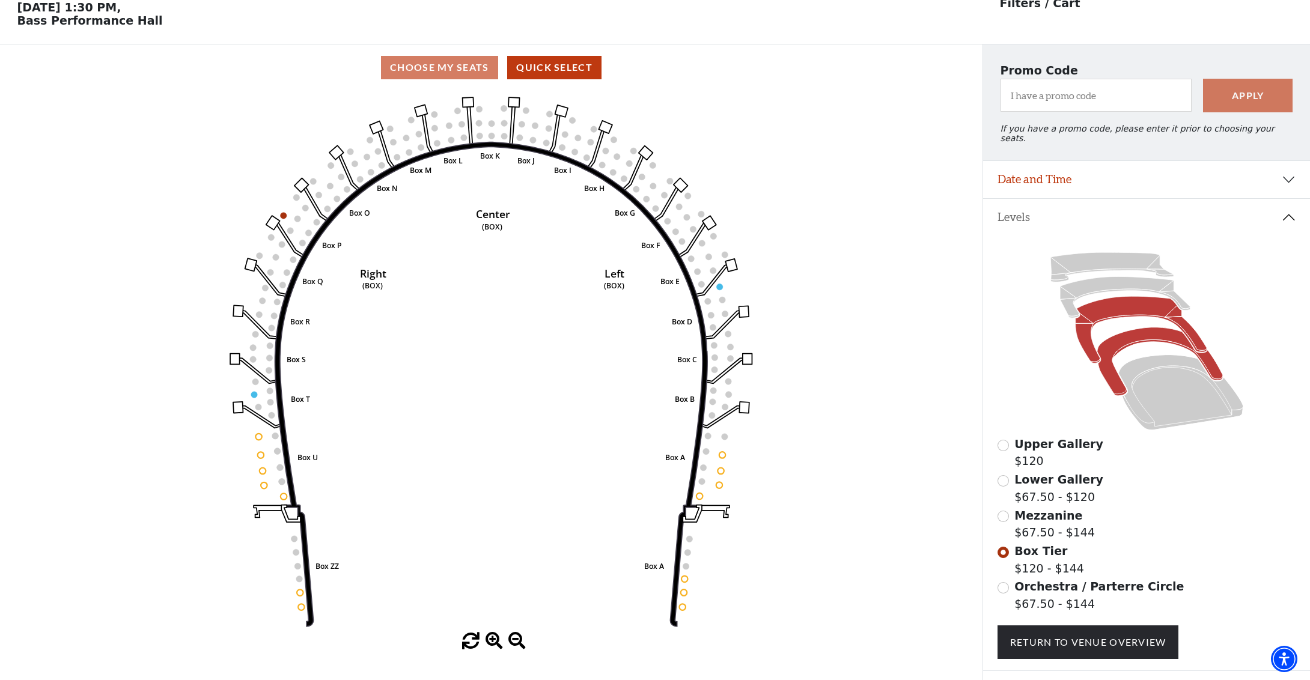
click at [1107, 299] on icon at bounding box center [1140, 330] width 131 height 67
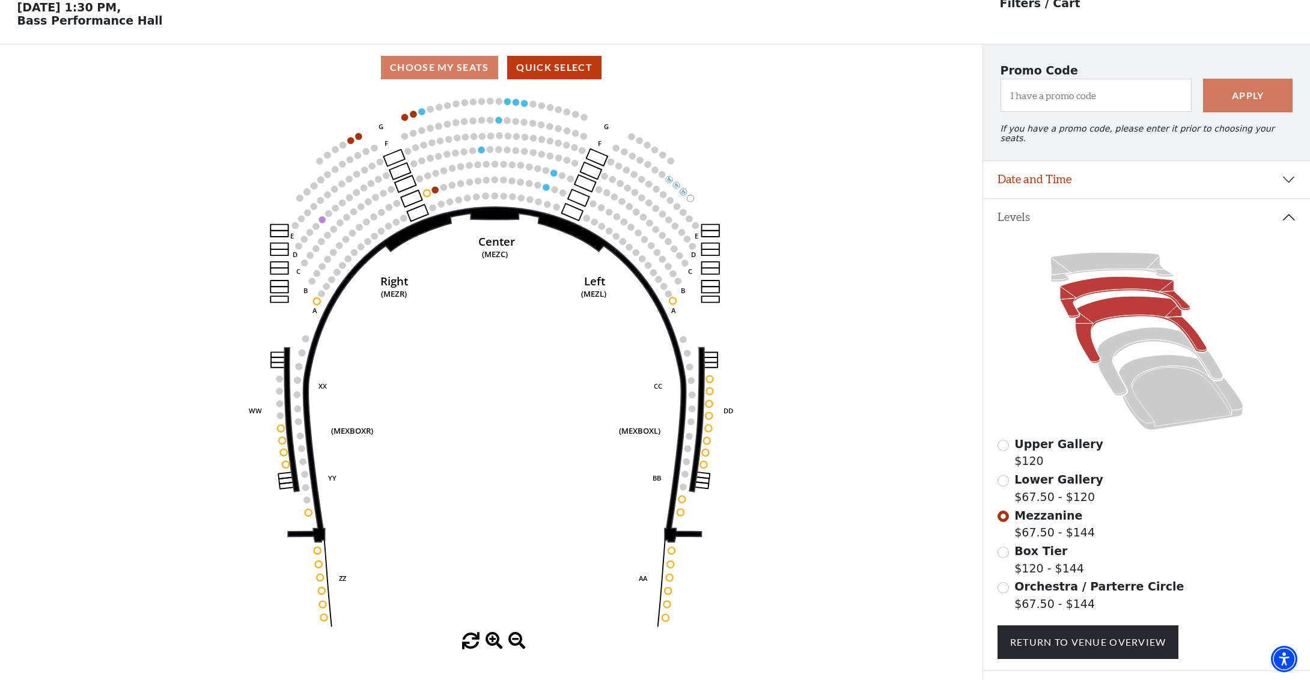
click at [1107, 280] on icon at bounding box center [1125, 297] width 130 height 41
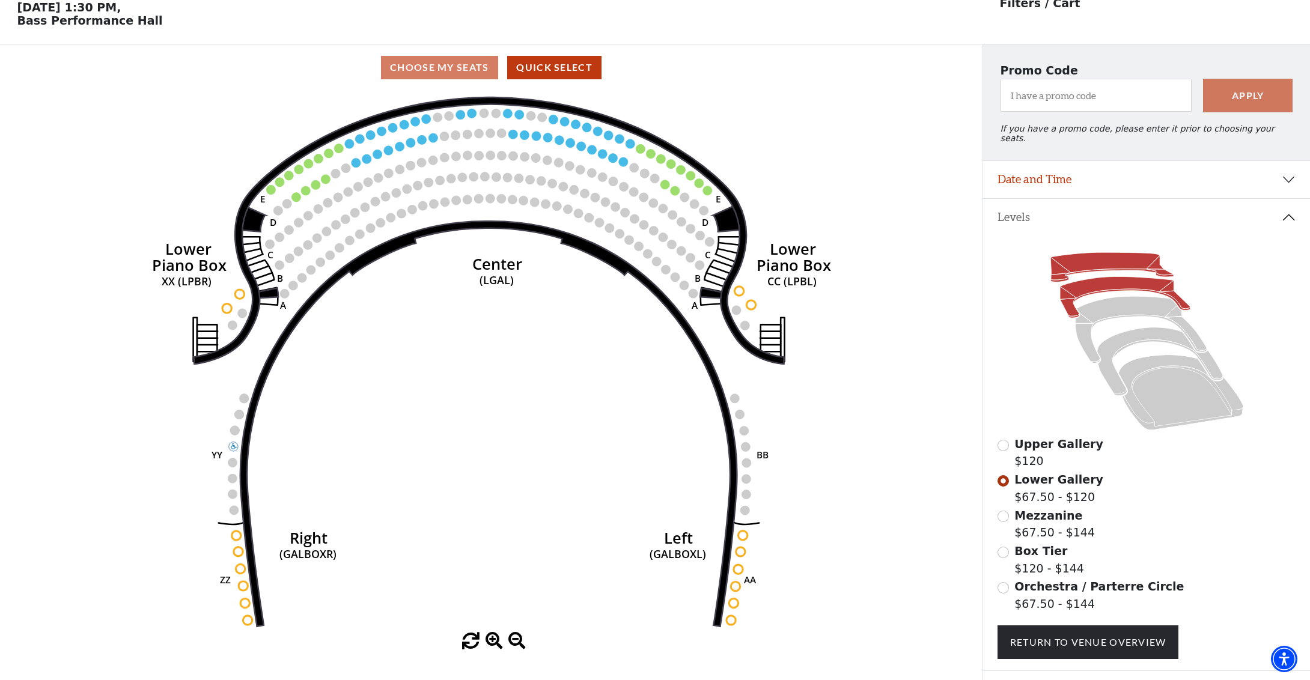
click at [1072, 255] on icon at bounding box center [1111, 267] width 123 height 29
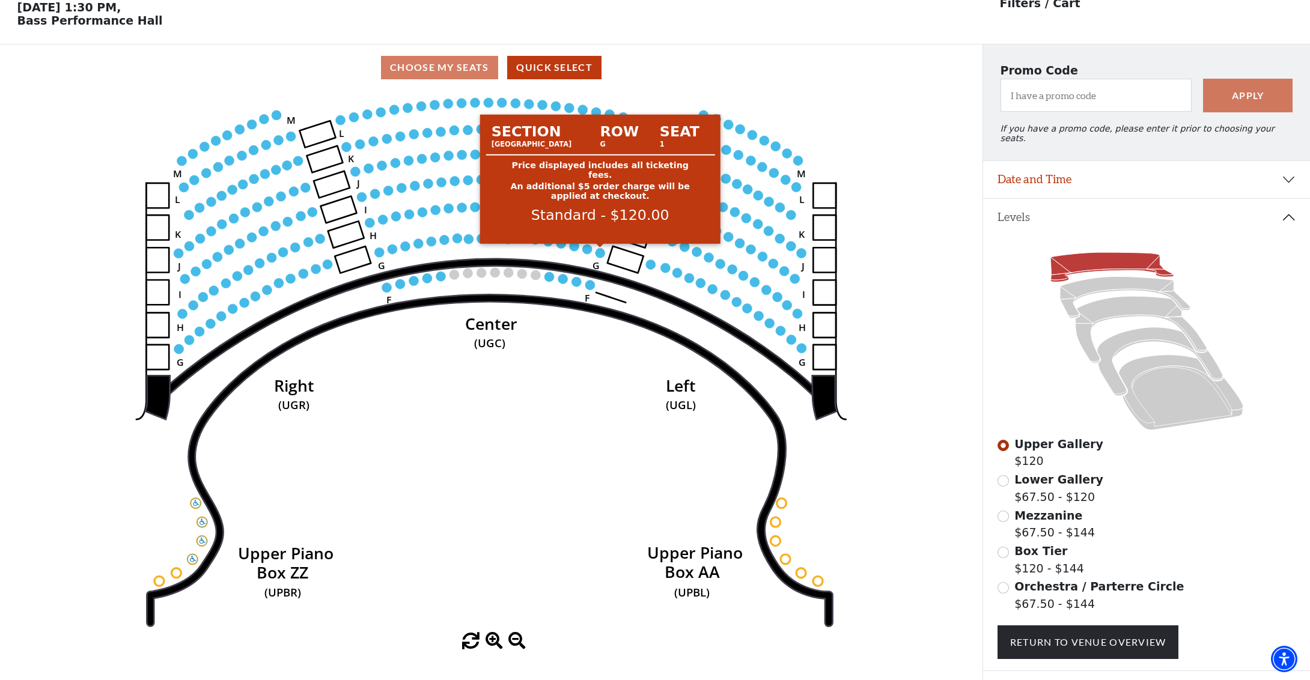
click at [598, 255] on circle at bounding box center [600, 253] width 10 height 10
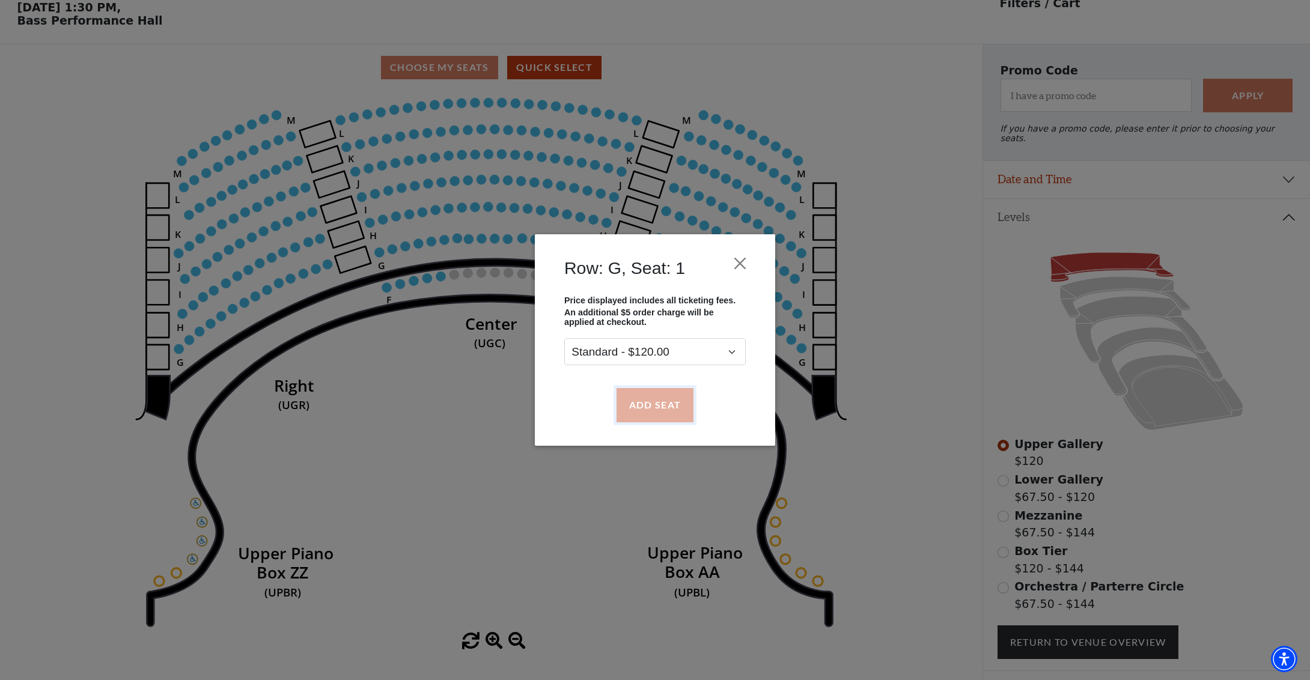
click at [646, 413] on button "Add Seat" at bounding box center [654, 405] width 77 height 34
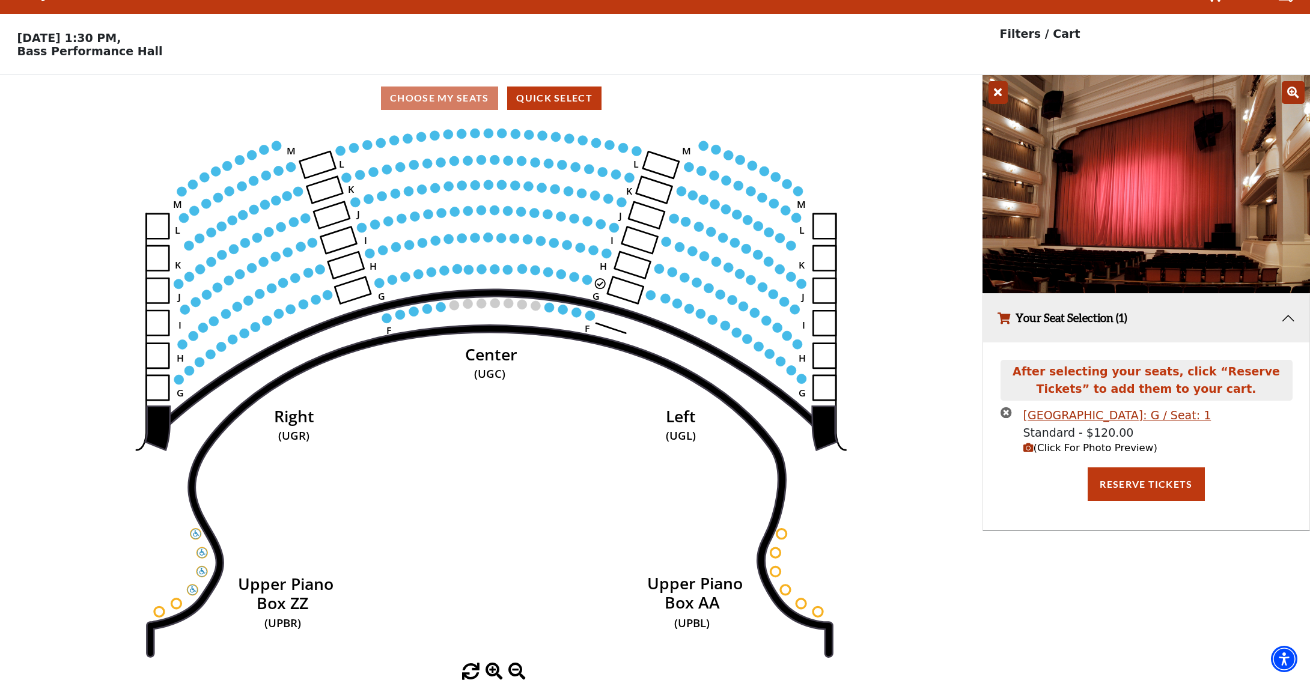
scroll to position [0, 0]
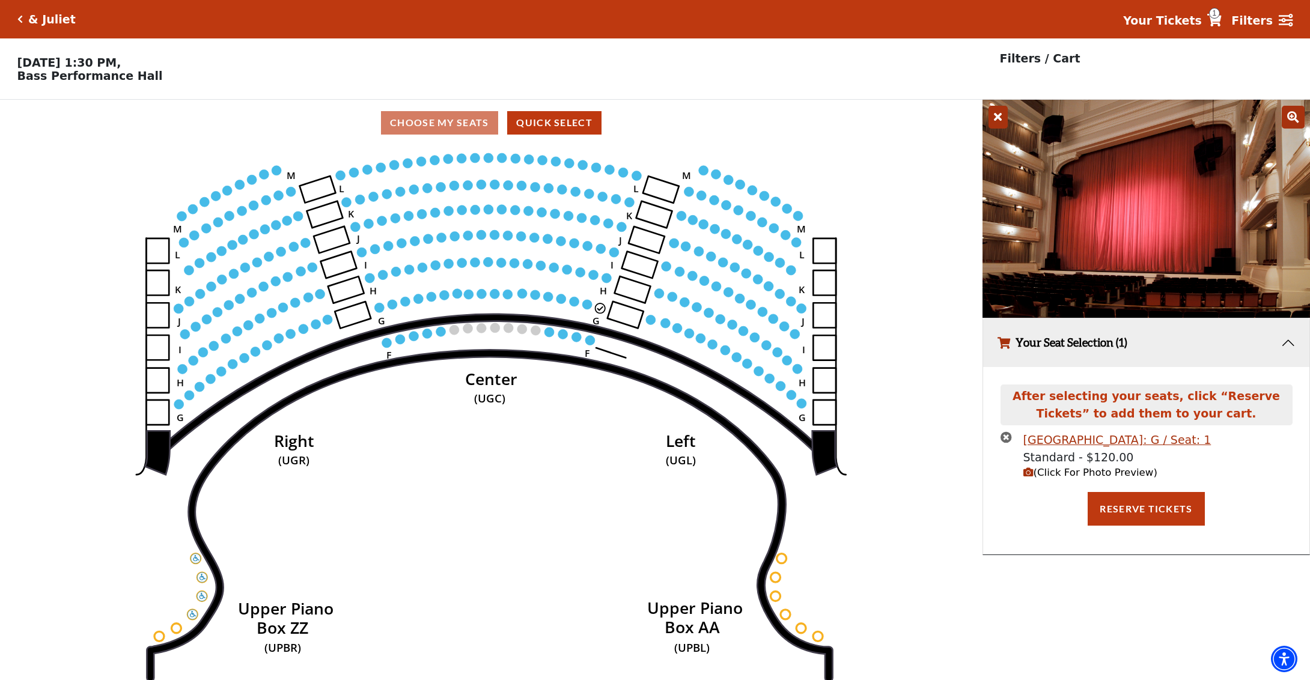
click at [1045, 472] on span "(Click For Photo Preview)" at bounding box center [1090, 472] width 134 height 11
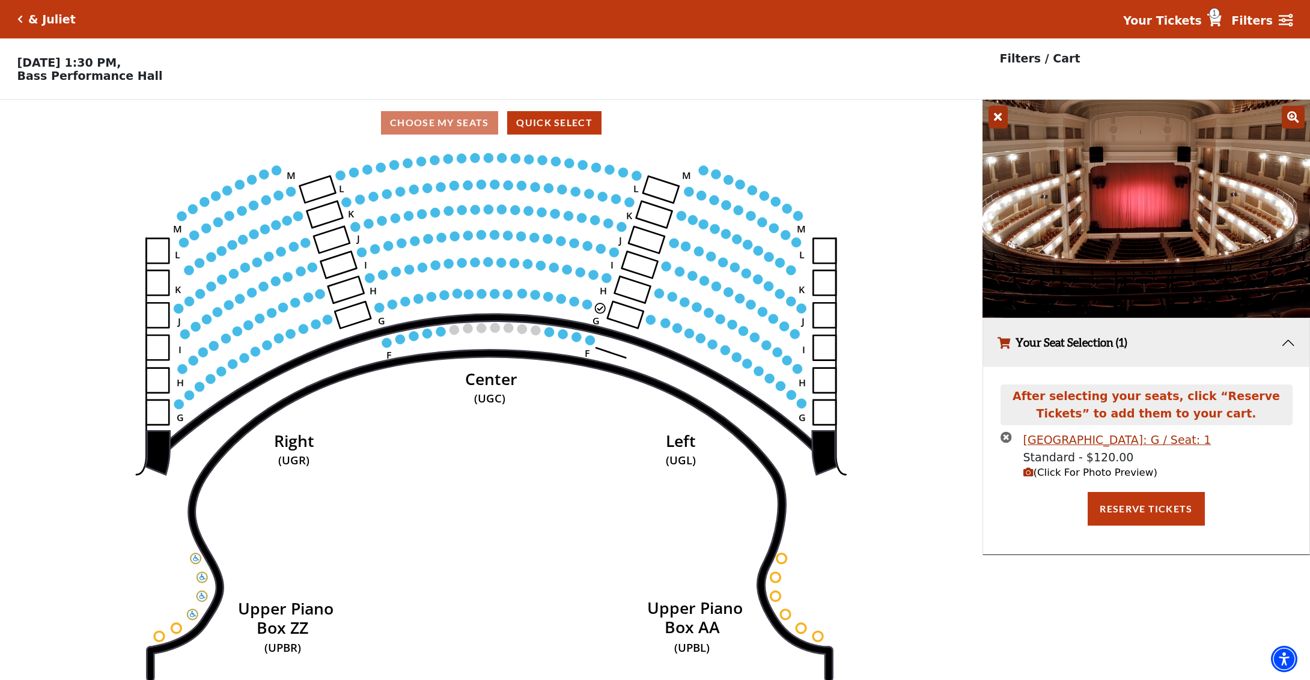
click at [1003, 440] on icon "times-circle" at bounding box center [1005, 436] width 11 height 11
